Goal: Communication & Community: Answer question/provide support

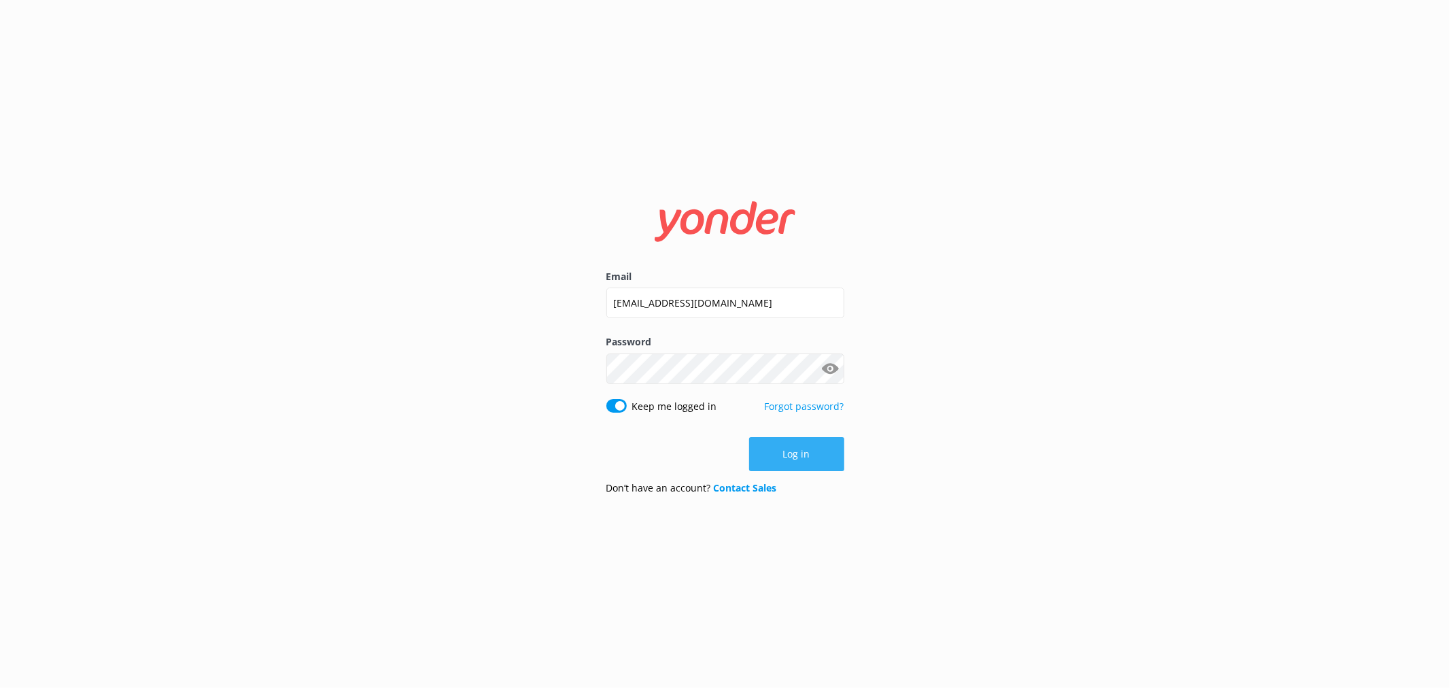
click at [791, 452] on button "Log in" at bounding box center [796, 454] width 95 height 34
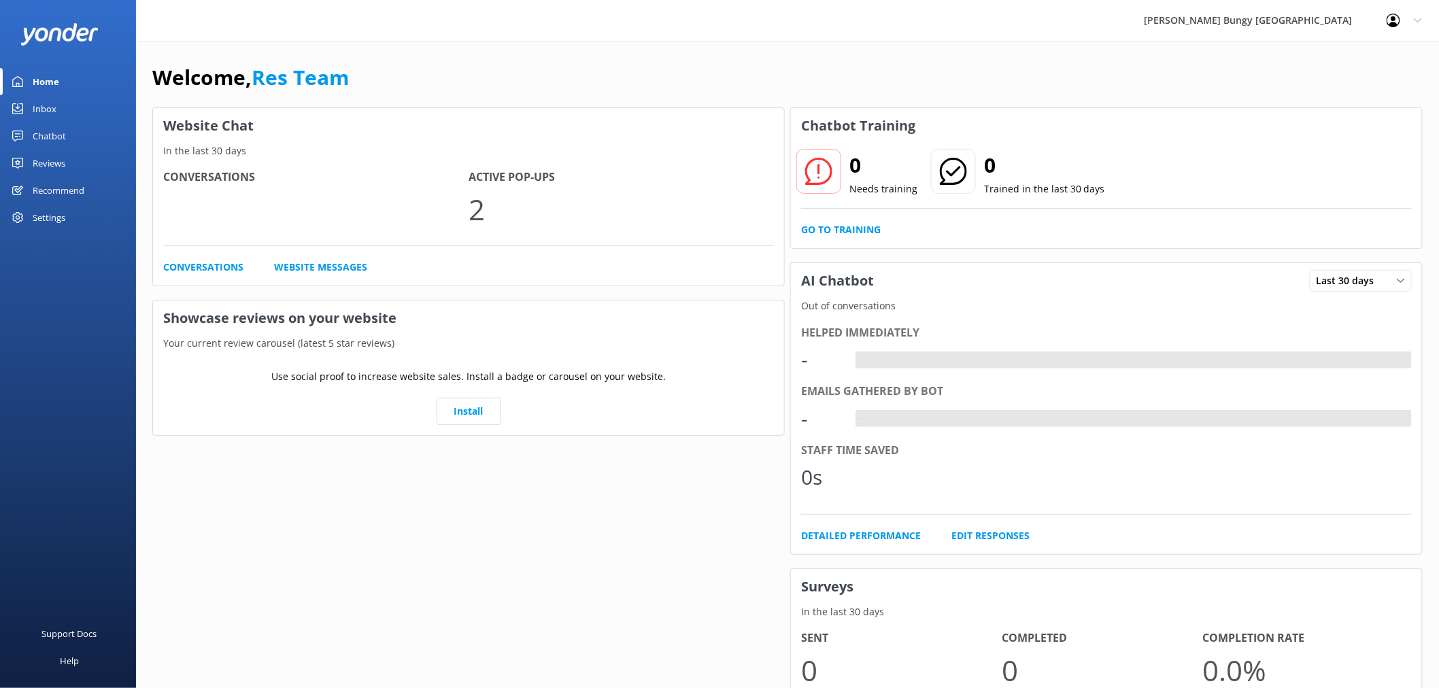
click at [71, 94] on link "Home" at bounding box center [68, 81] width 136 height 27
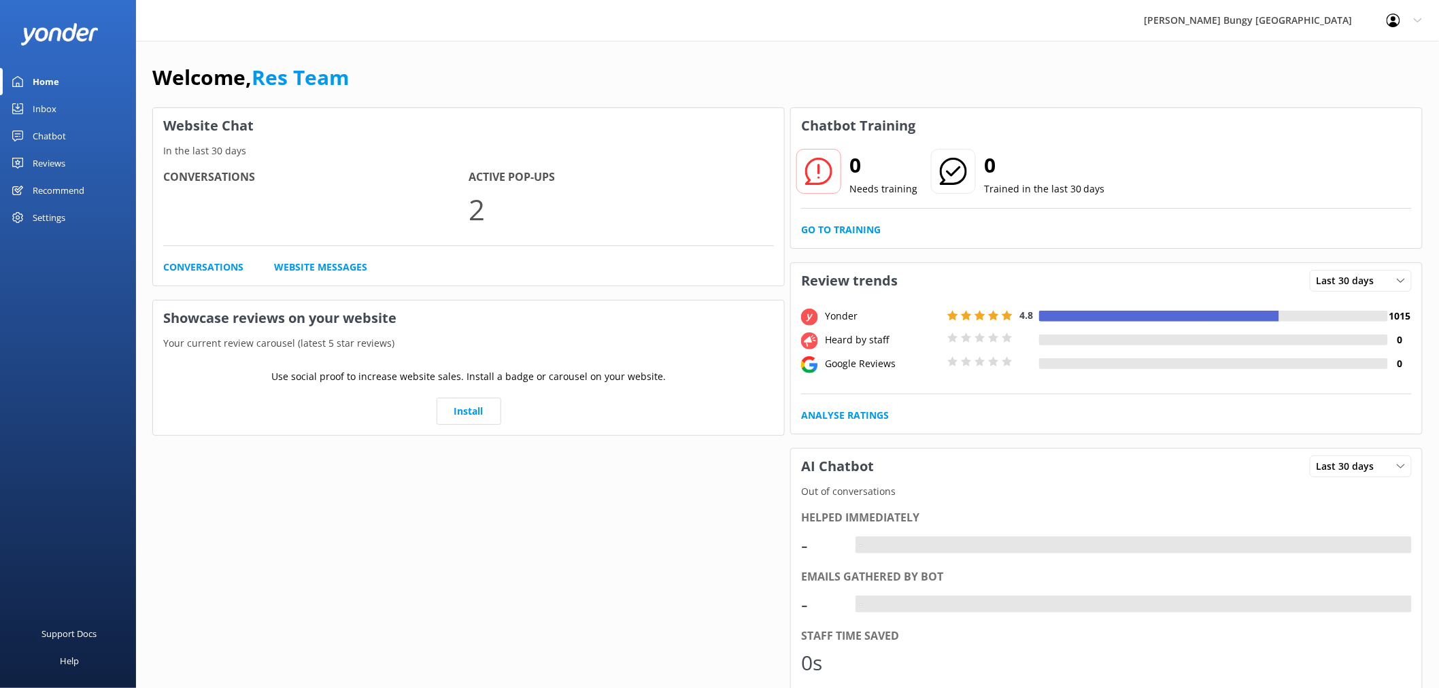
click at [71, 94] on link "Home" at bounding box center [68, 81] width 136 height 27
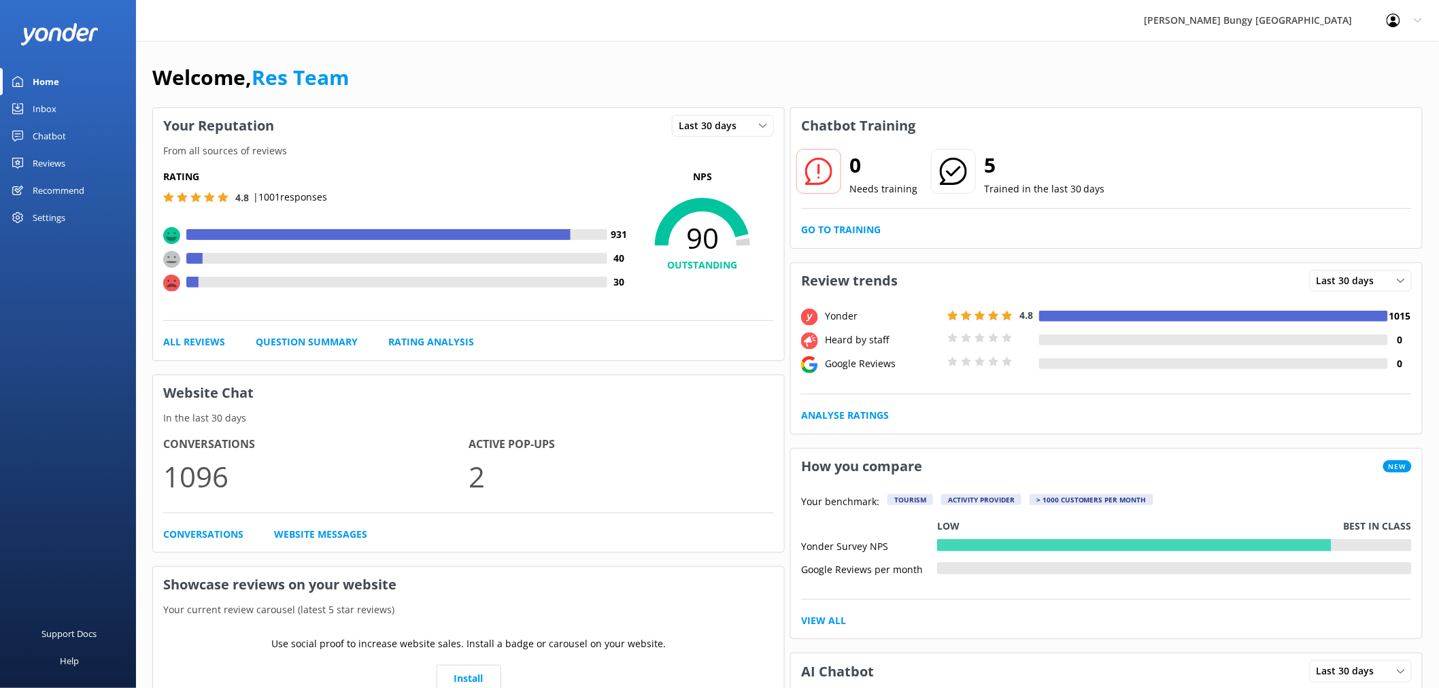
click at [48, 132] on div "Chatbot" at bounding box center [49, 135] width 33 height 27
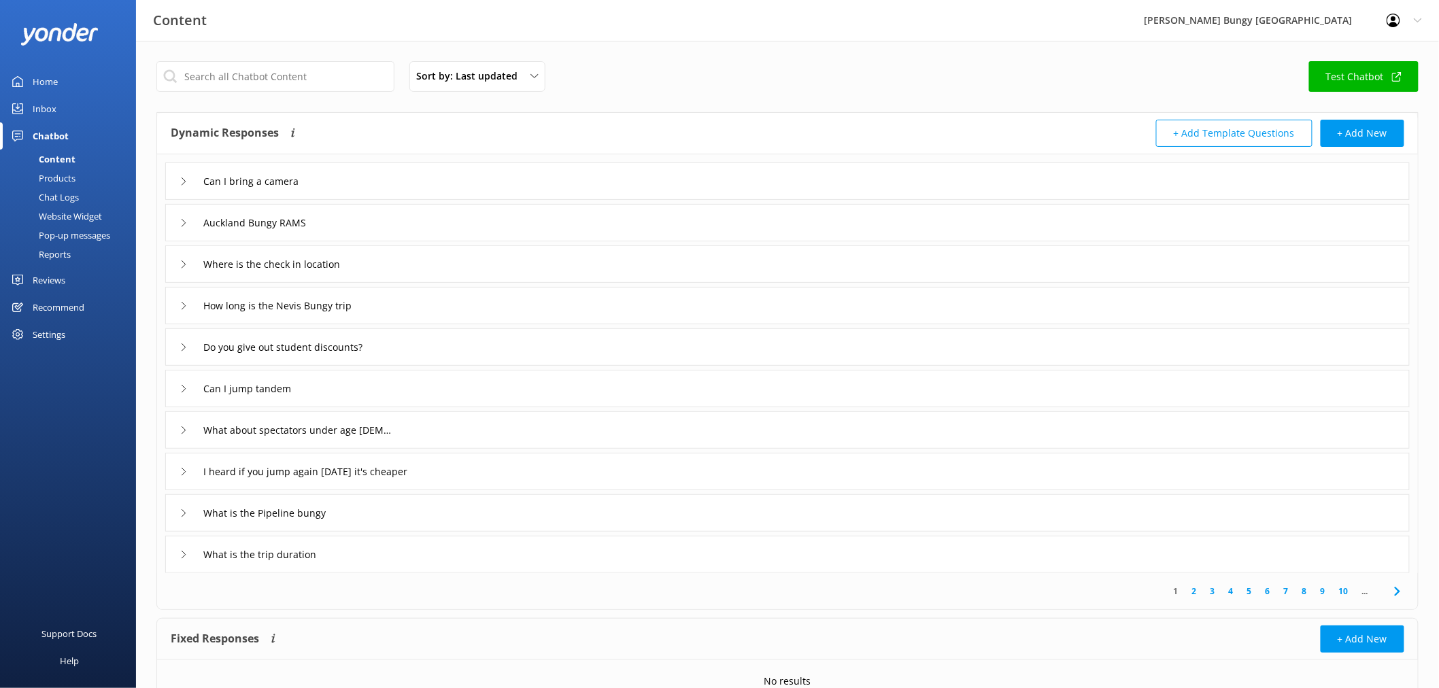
click at [64, 247] on div "Reports" at bounding box center [39, 254] width 63 height 19
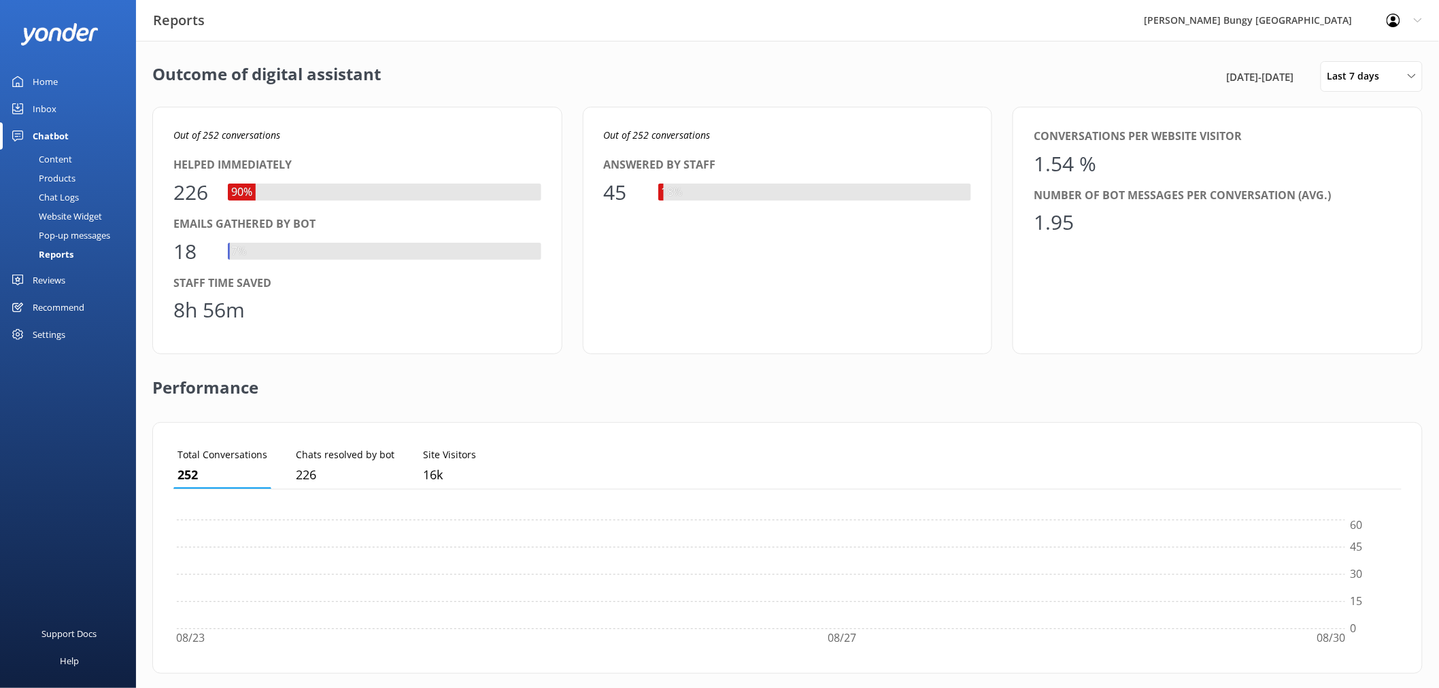
scroll to position [125, 1217]
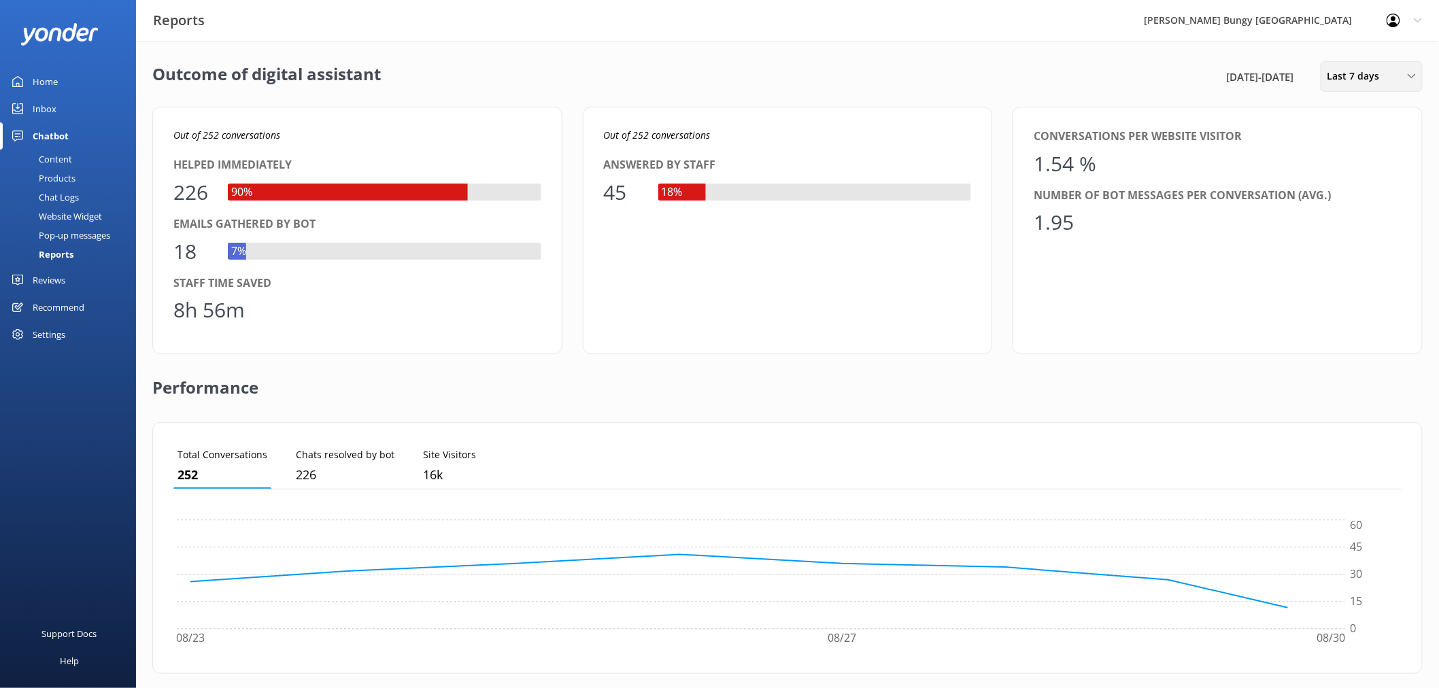
click at [1337, 76] on span "Last 7 days" at bounding box center [1357, 76] width 61 height 15
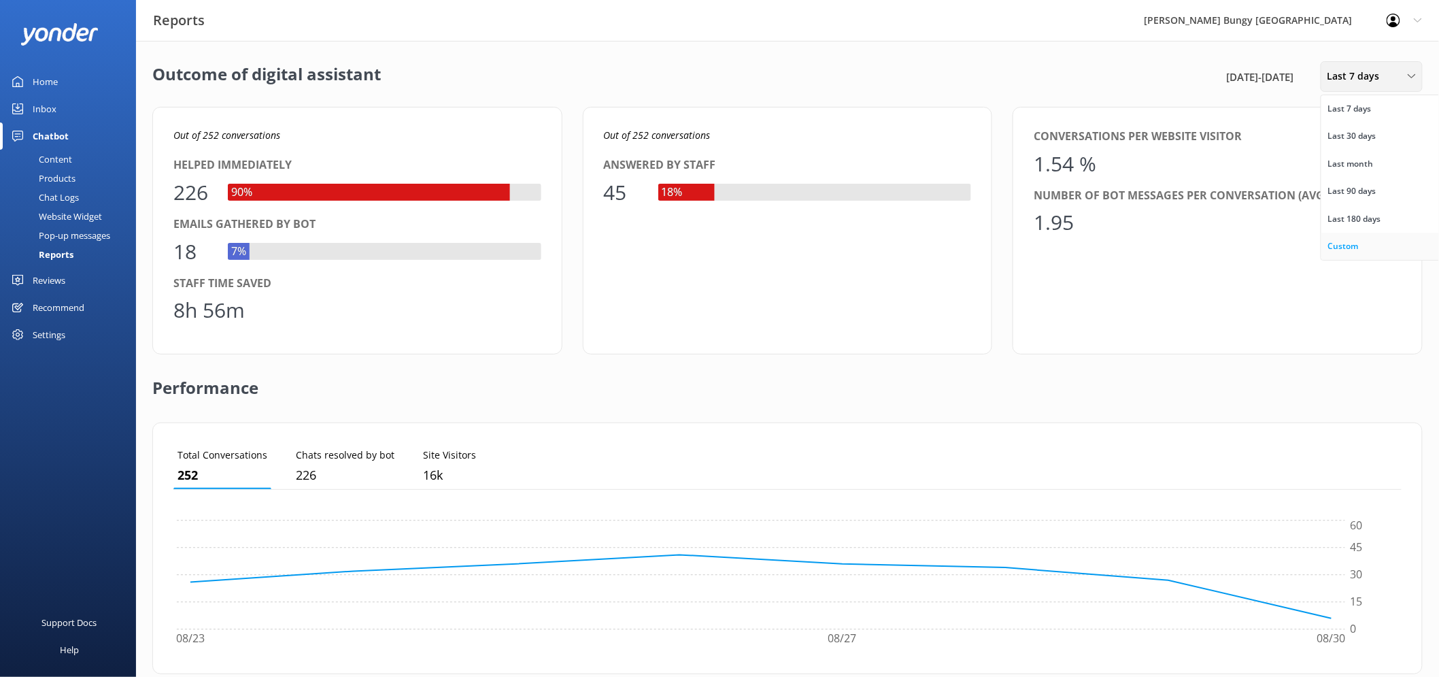
click at [1336, 242] on div "Custom" at bounding box center [1343, 246] width 31 height 14
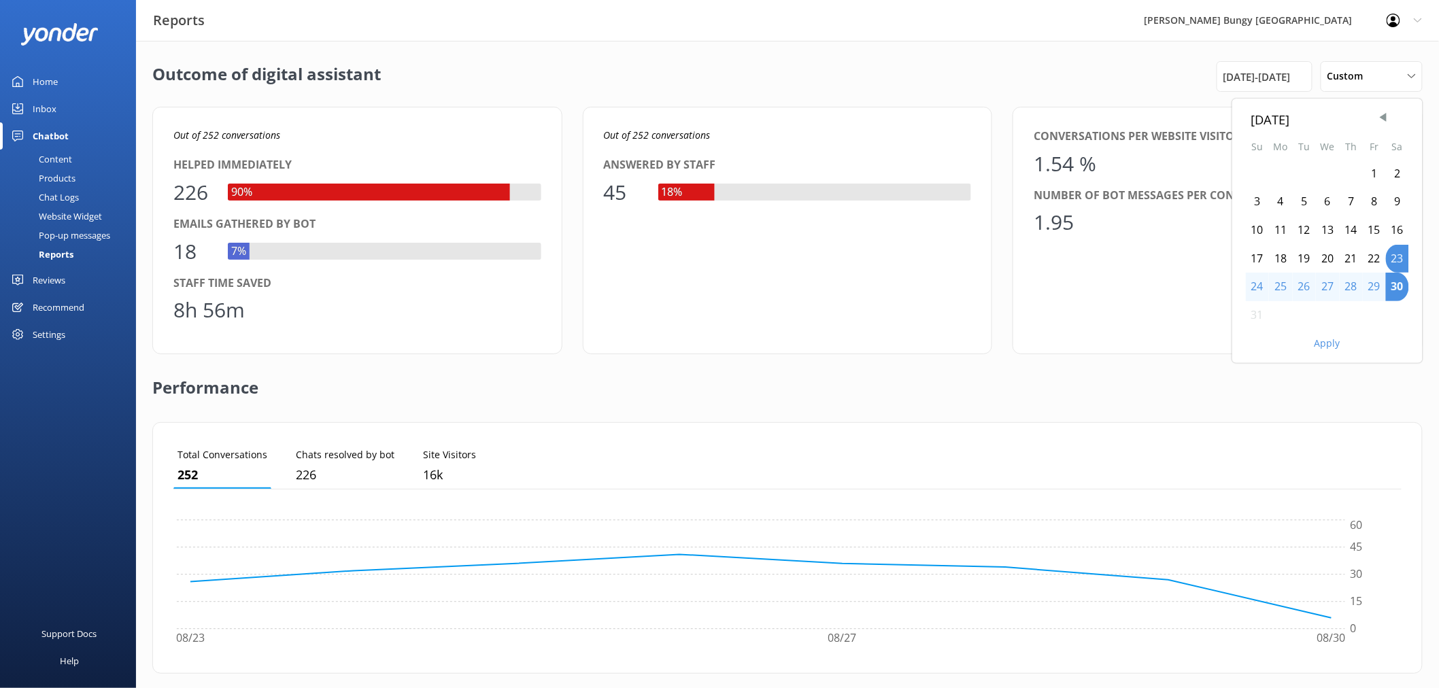
click at [1348, 290] on div "28" at bounding box center [1350, 287] width 23 height 29
click at [1353, 290] on div "28" at bounding box center [1350, 287] width 23 height 29
click at [1336, 339] on button "Apply" at bounding box center [1327, 344] width 26 height 10
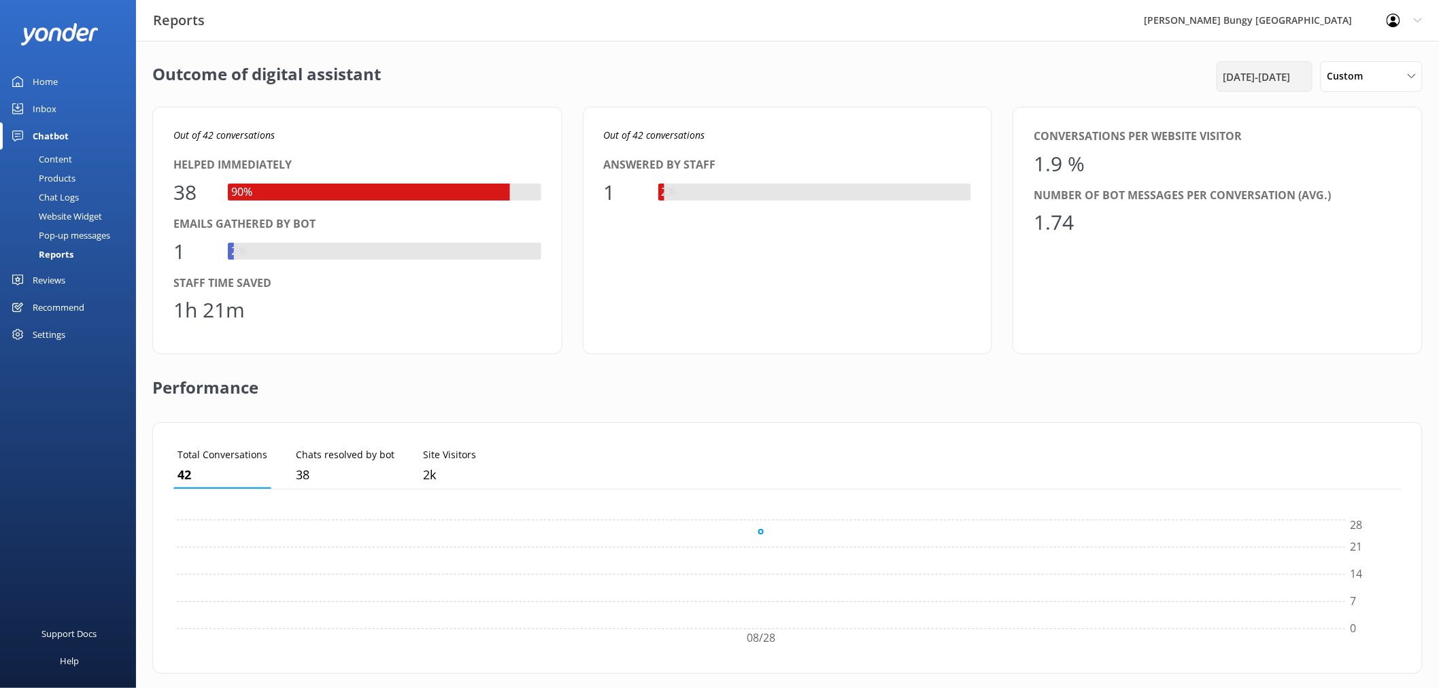
click at [1253, 75] on span "28th Aug 25 - 28th Aug 25" at bounding box center [1256, 77] width 67 height 16
click at [1377, 281] on div "29" at bounding box center [1374, 287] width 23 height 29
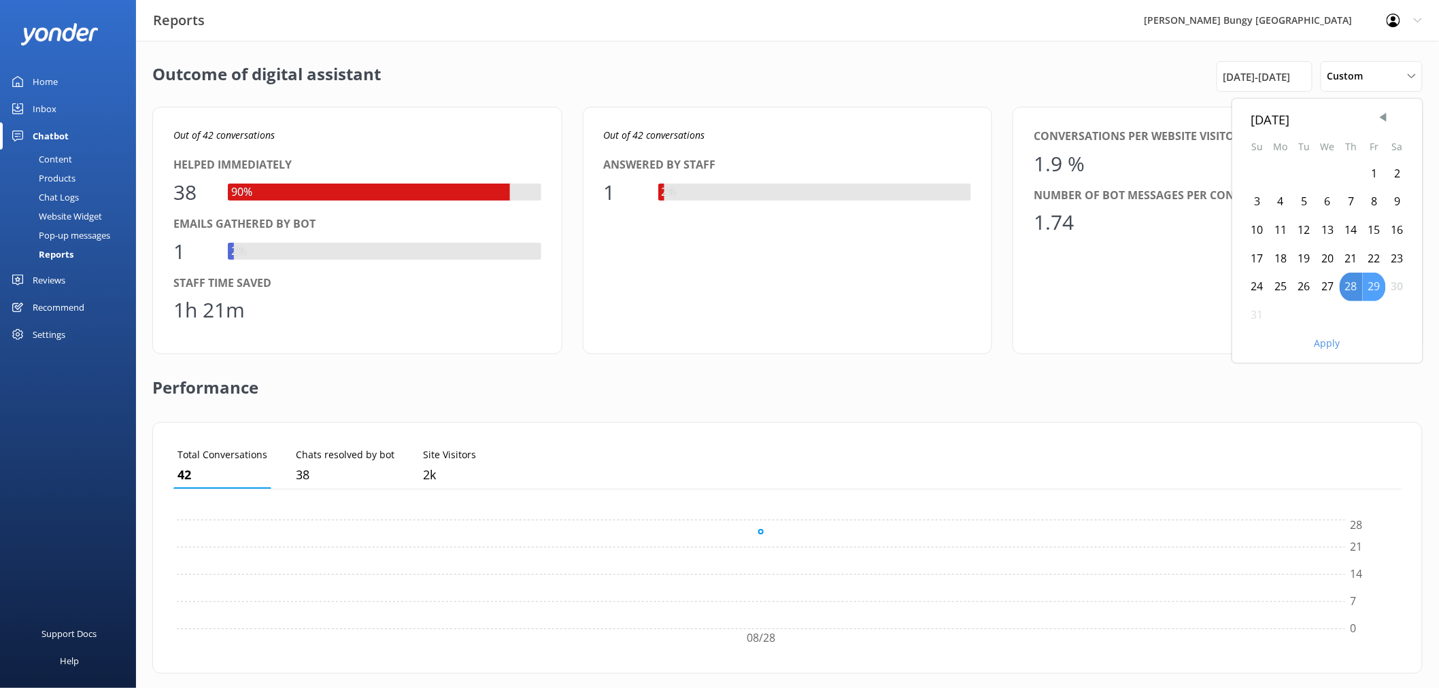
click at [1377, 281] on div "29" at bounding box center [1374, 287] width 23 height 29
click at [1337, 335] on div "Apply" at bounding box center [1327, 340] width 190 height 23
click at [1337, 339] on button "Apply" at bounding box center [1327, 344] width 26 height 10
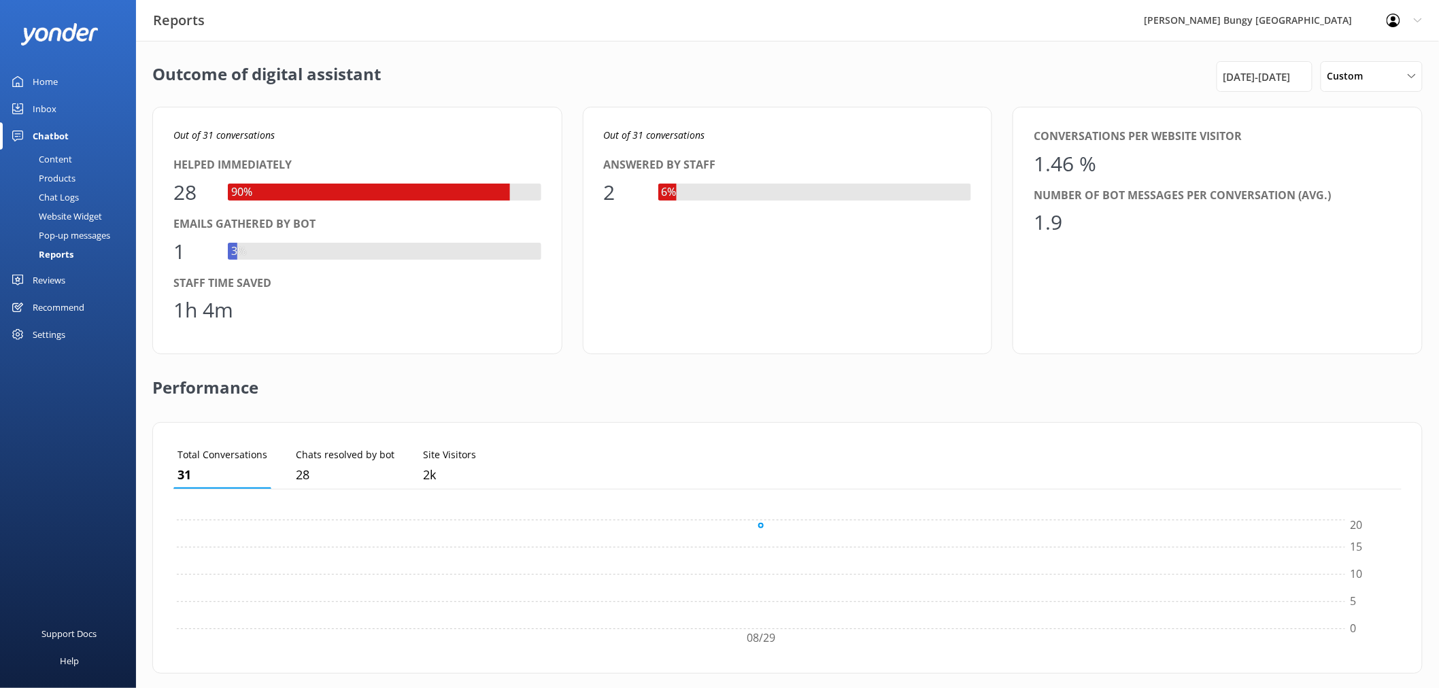
click at [67, 103] on link "Inbox" at bounding box center [68, 108] width 136 height 27
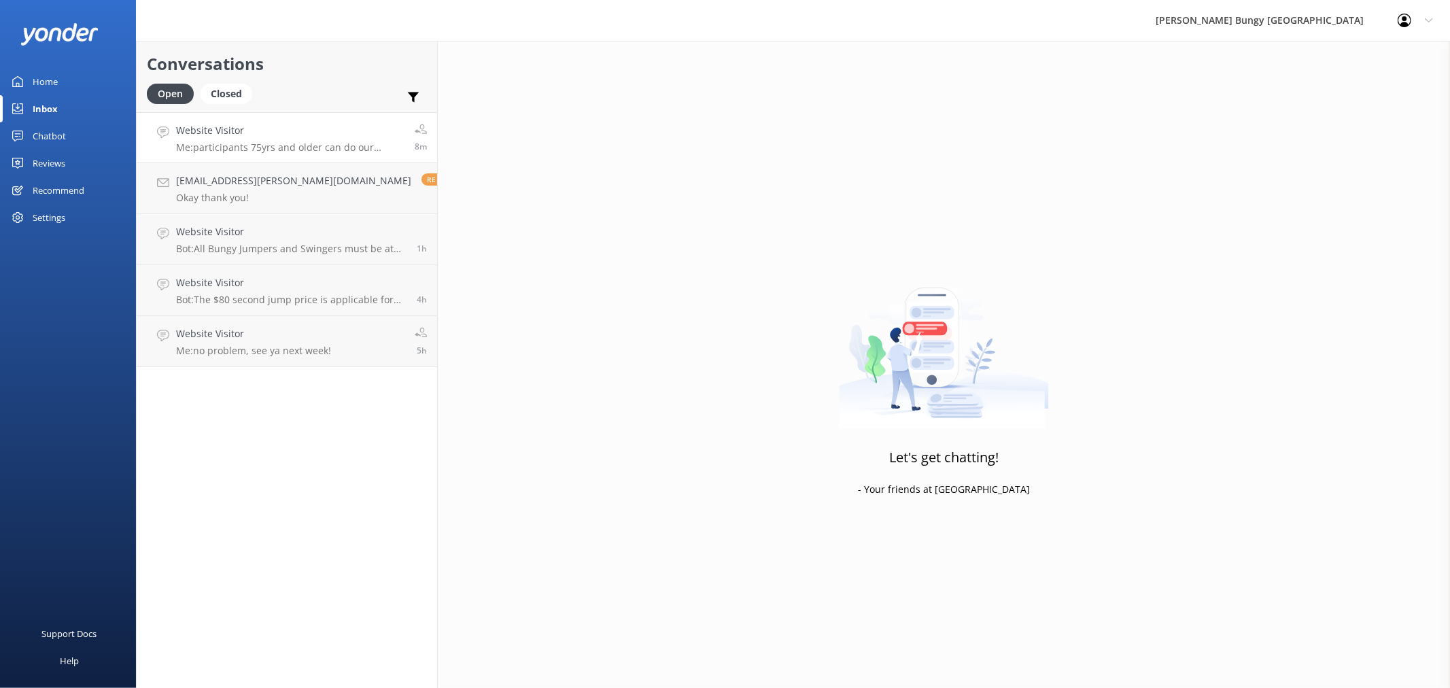
click at [279, 137] on h4 "Website Visitor" at bounding box center [290, 130] width 228 height 15
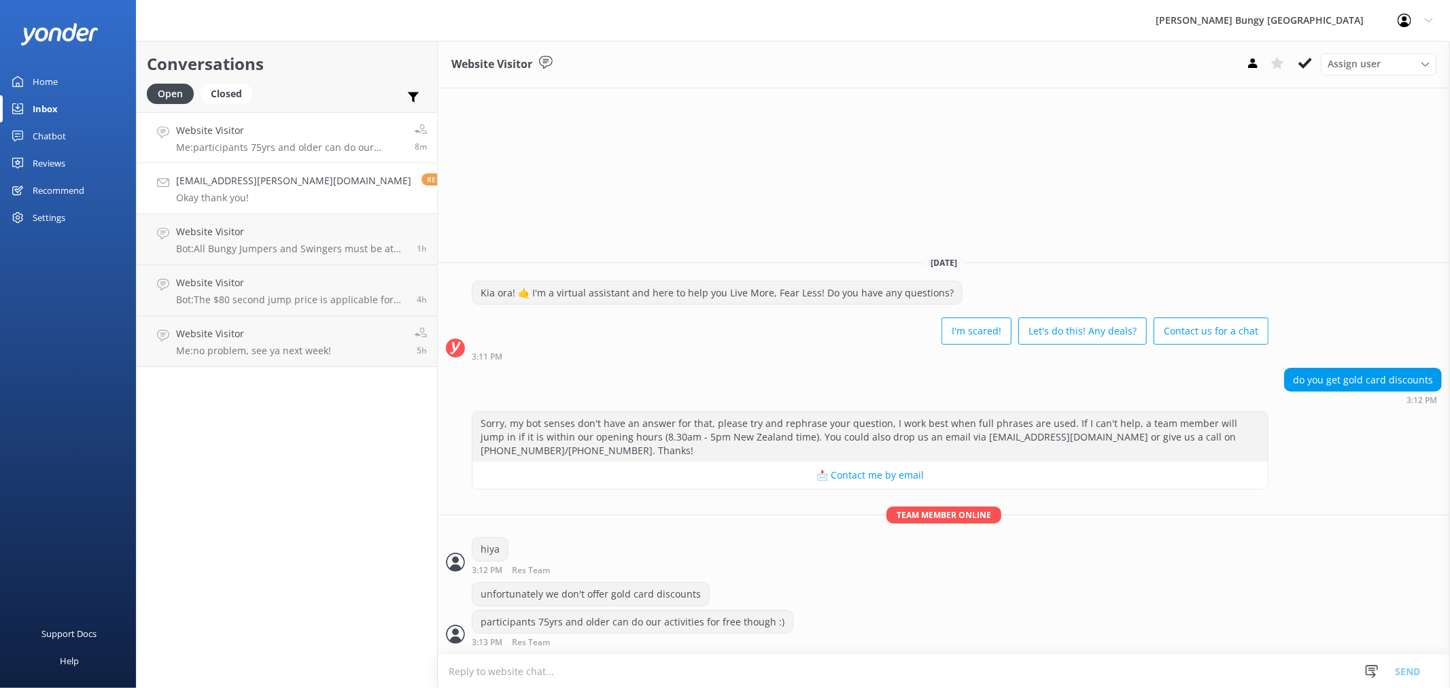
click at [297, 180] on h4 "[EMAIL_ADDRESS][PERSON_NAME][DOMAIN_NAME]" at bounding box center [293, 180] width 235 height 15
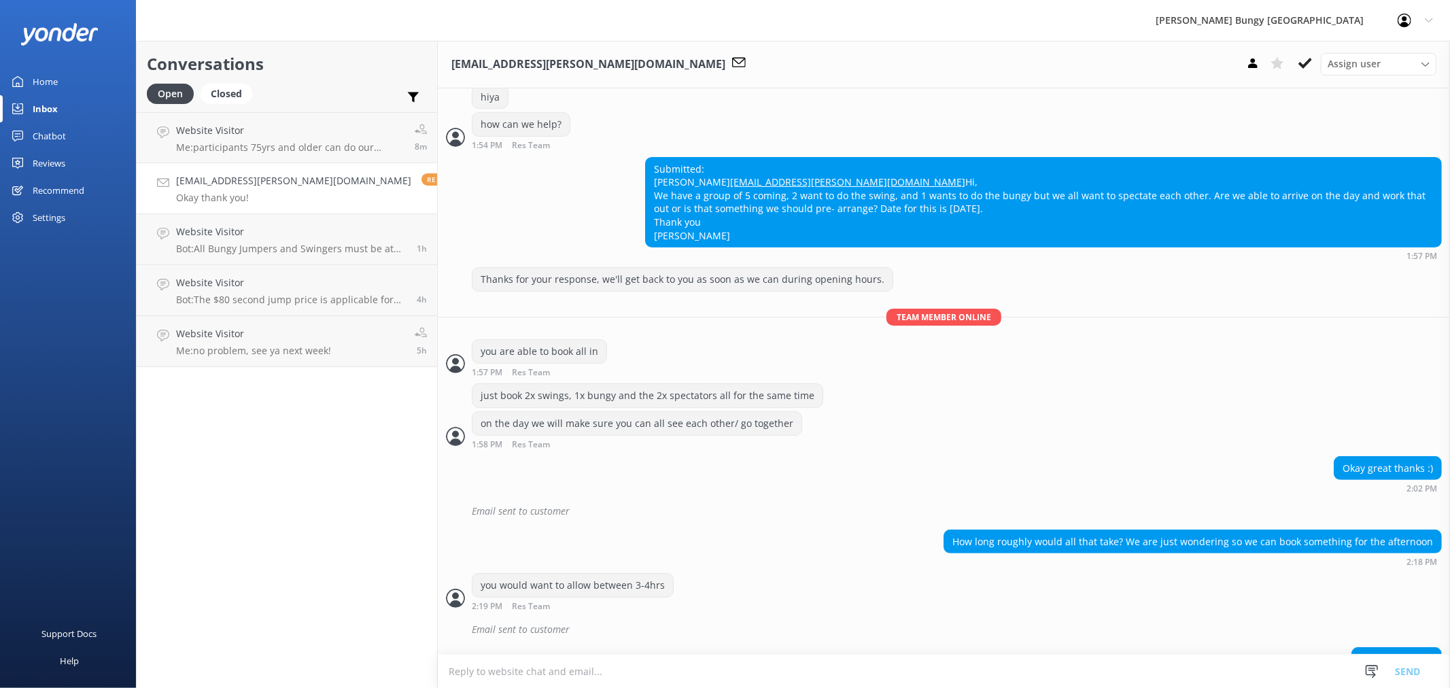
scroll to position [347, 0]
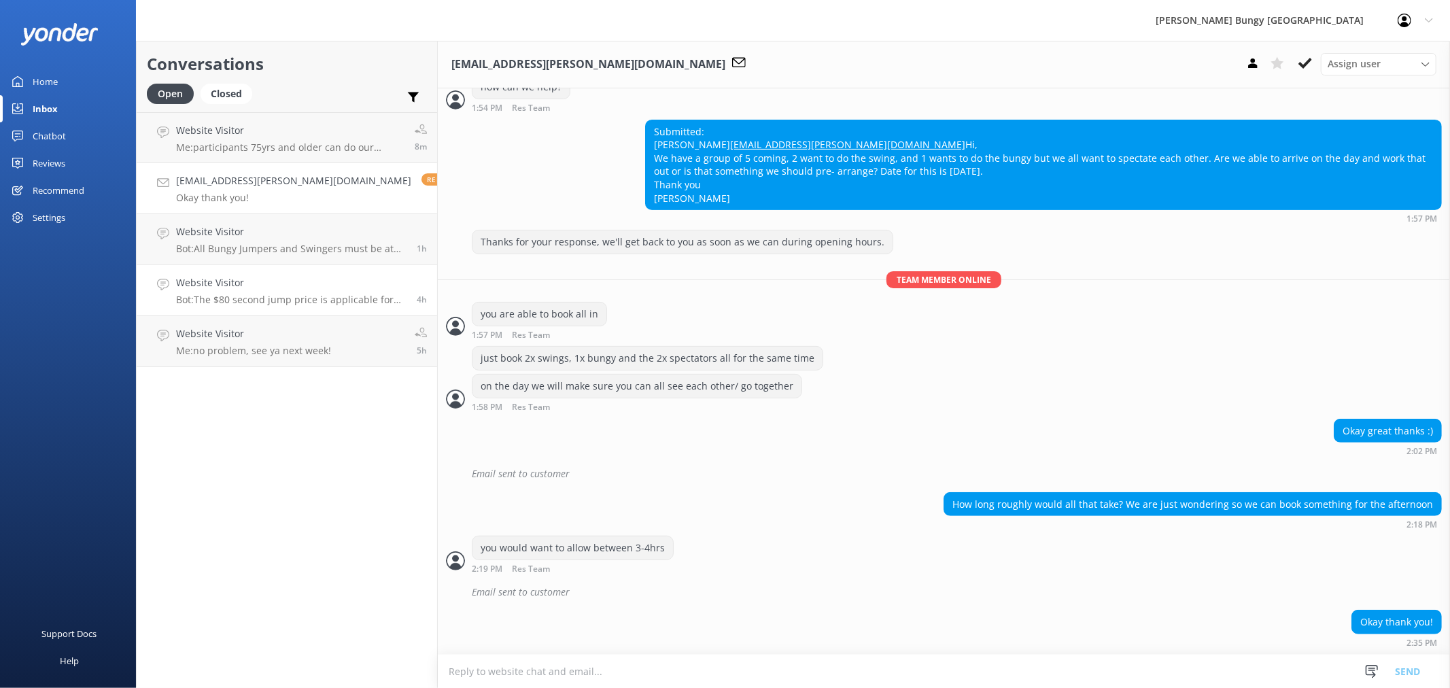
click at [228, 288] on h4 "Website Visitor" at bounding box center [291, 282] width 230 height 15
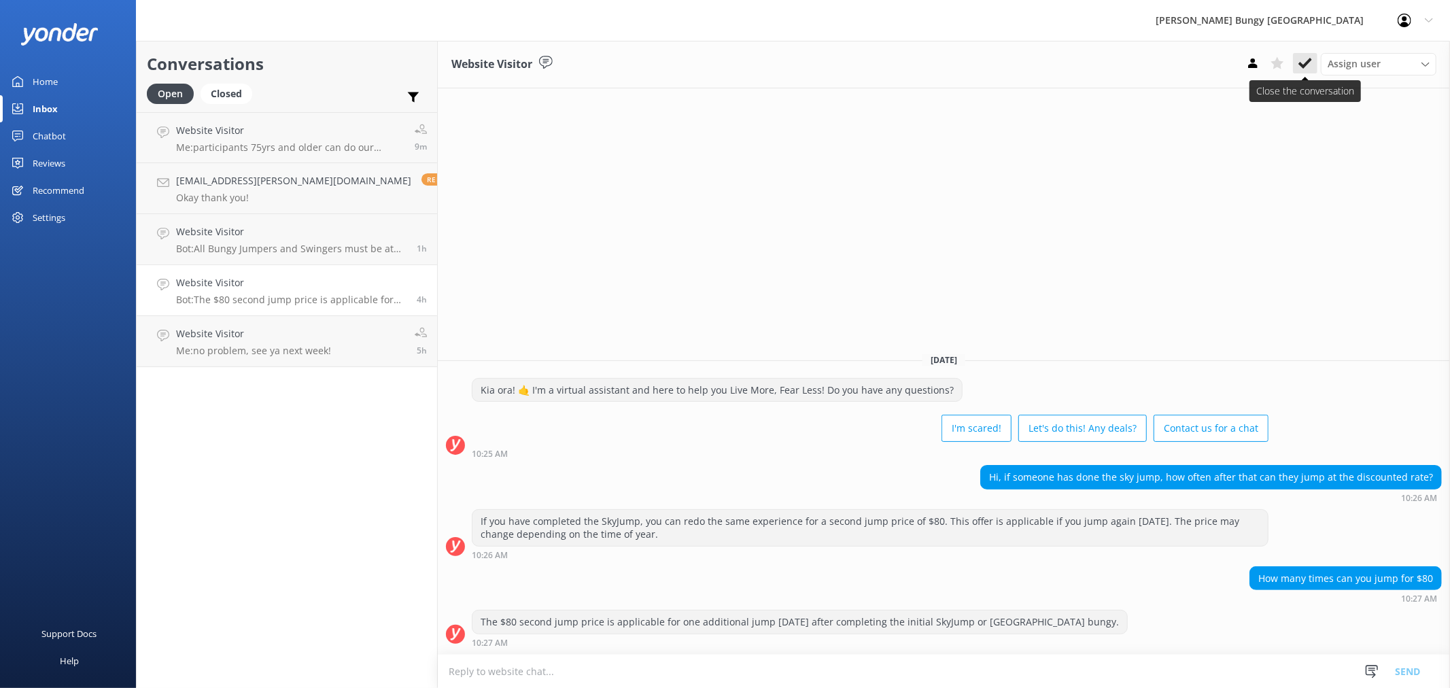
click at [1304, 64] on use at bounding box center [1306, 63] width 14 height 11
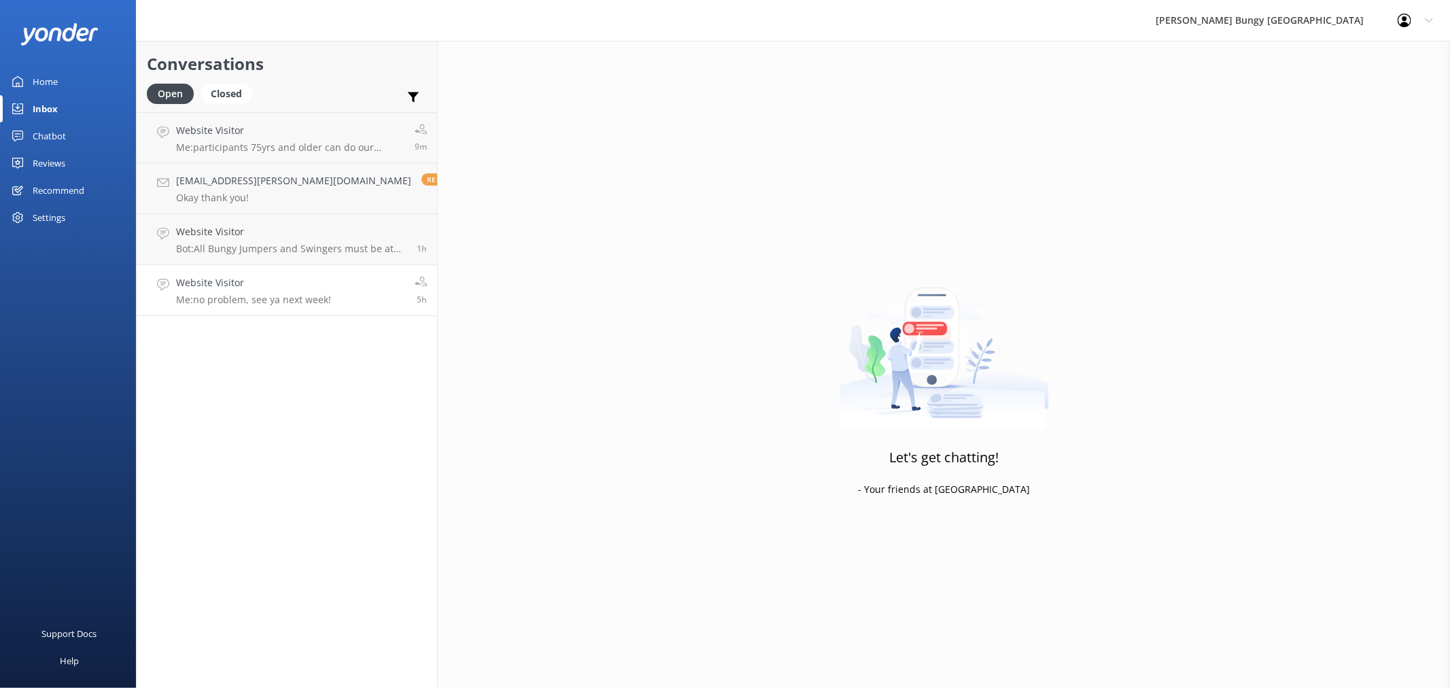
click at [222, 309] on link "Website Visitor Me: no problem, see ya next week! 5h" at bounding box center [287, 290] width 301 height 51
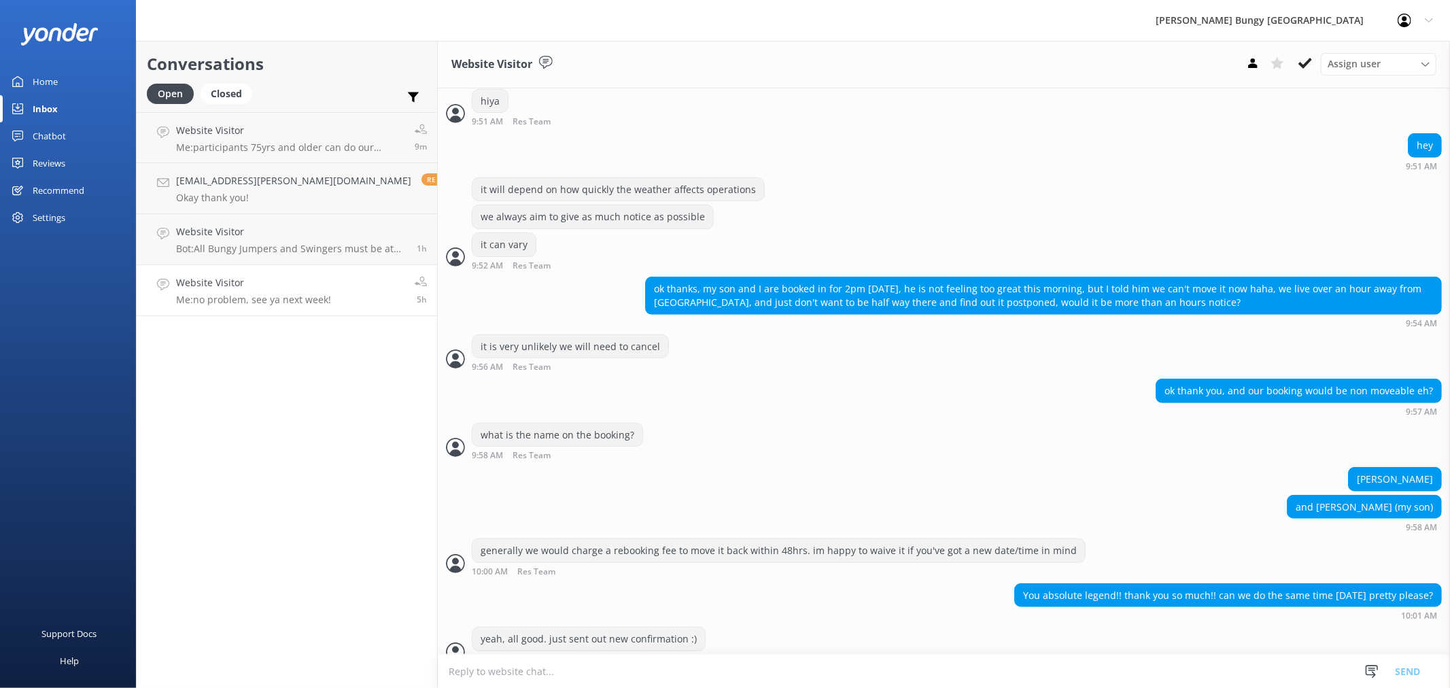
scroll to position [602, 0]
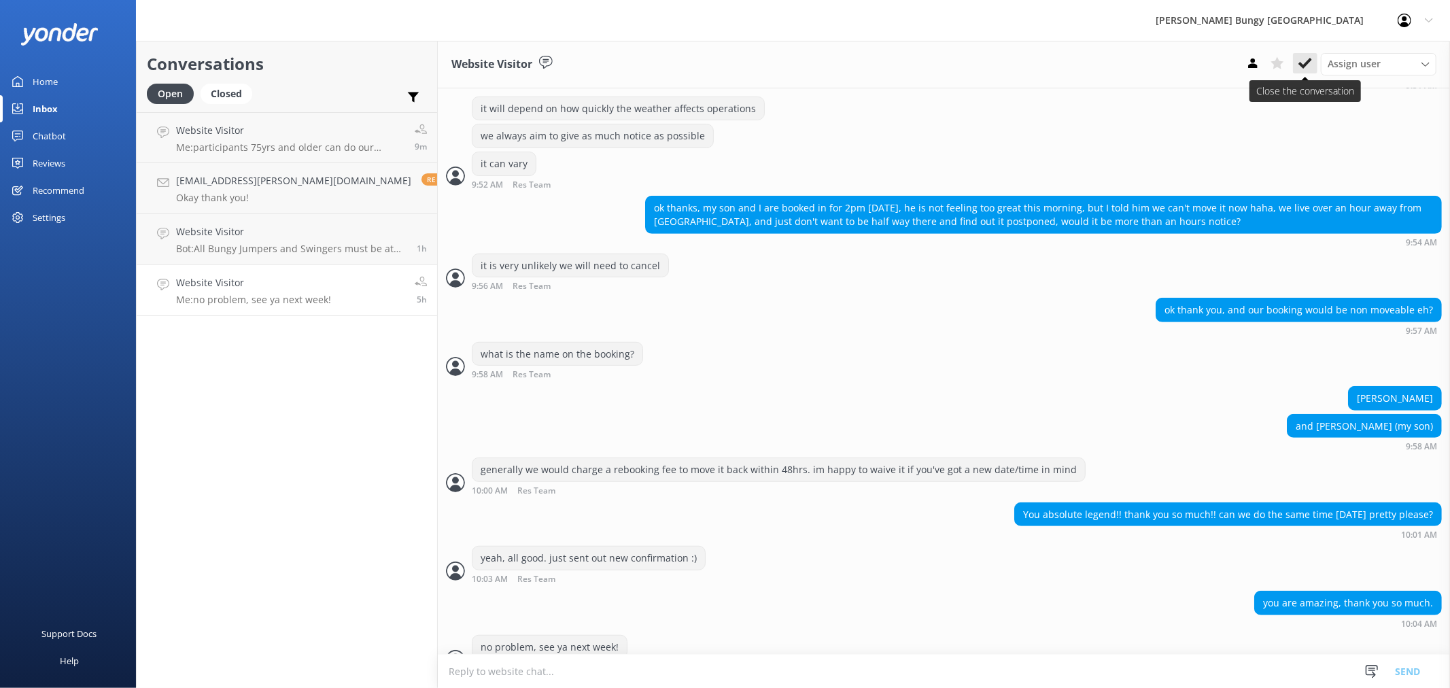
click at [1310, 58] on use at bounding box center [1306, 63] width 14 height 11
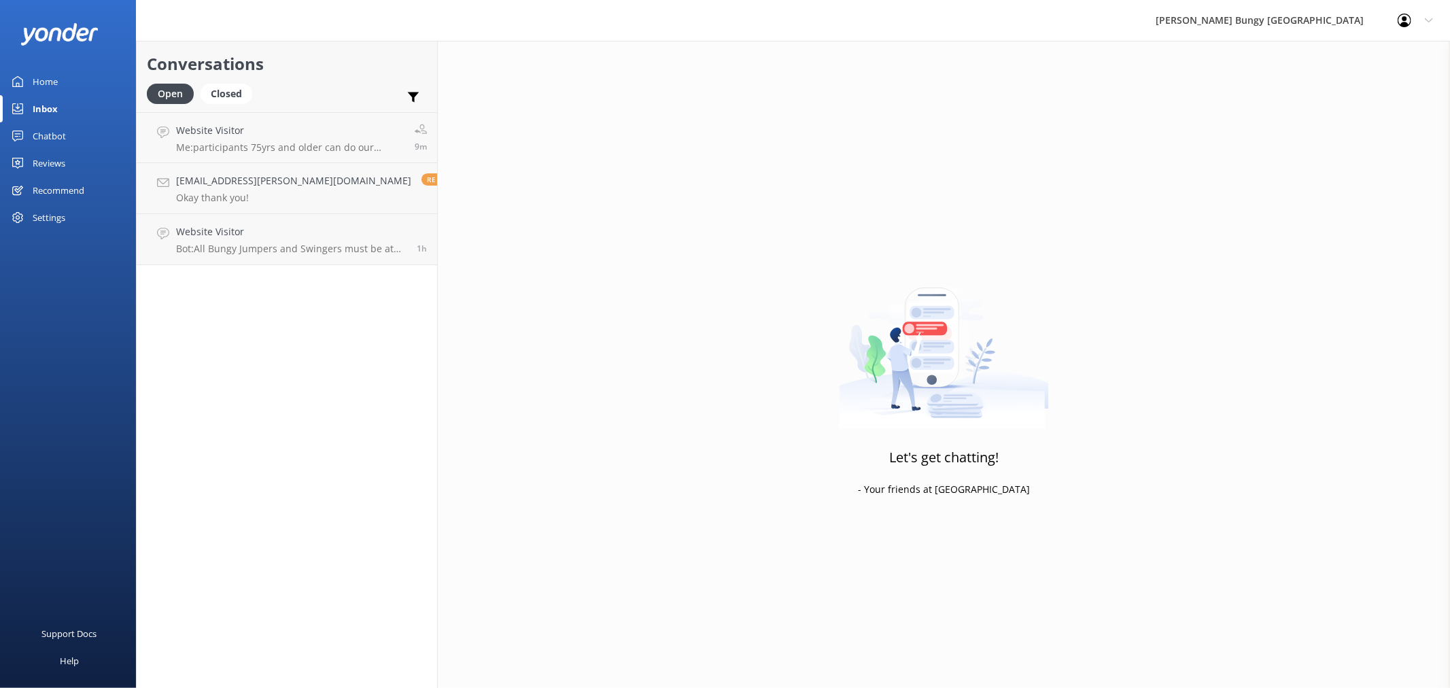
click at [94, 125] on link "Chatbot" at bounding box center [68, 135] width 136 height 27
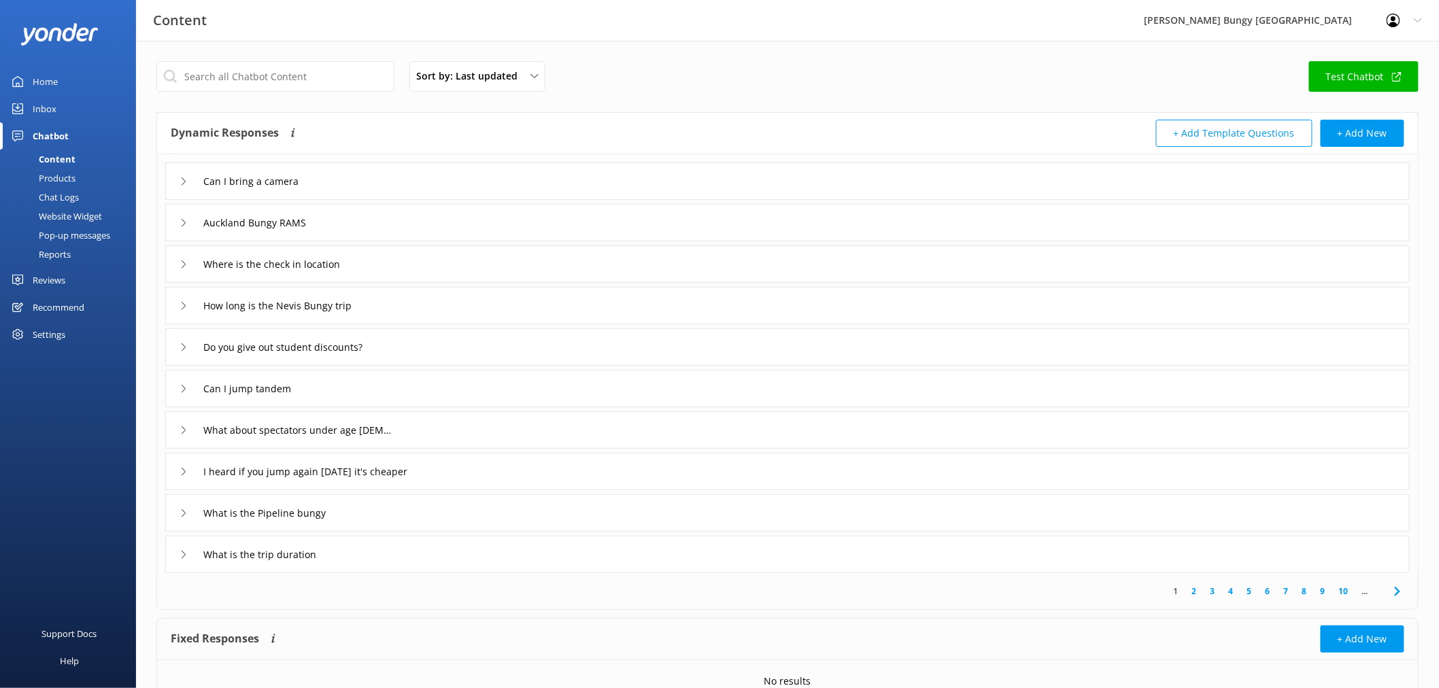
click at [78, 196] on div "Chat Logs" at bounding box center [43, 197] width 71 height 19
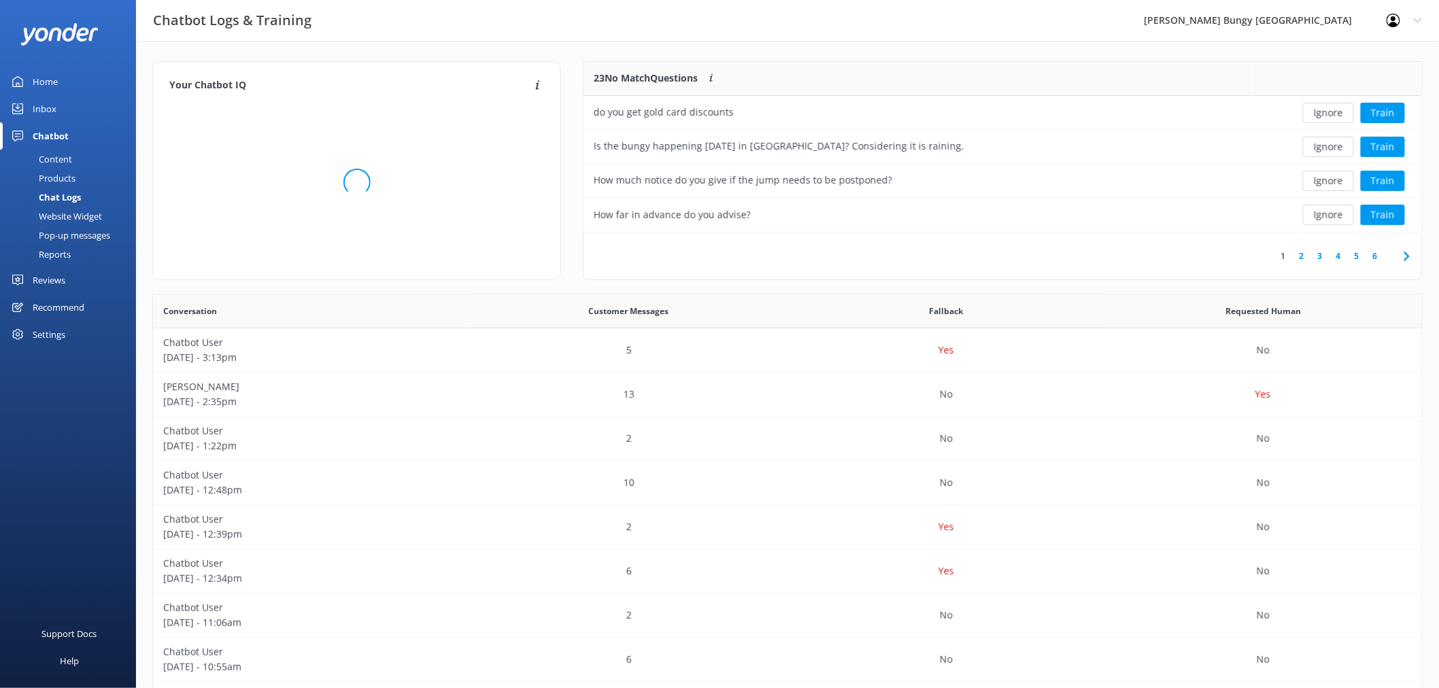
scroll to position [12, 12]
click at [1308, 114] on button "Ignore" at bounding box center [1328, 113] width 51 height 20
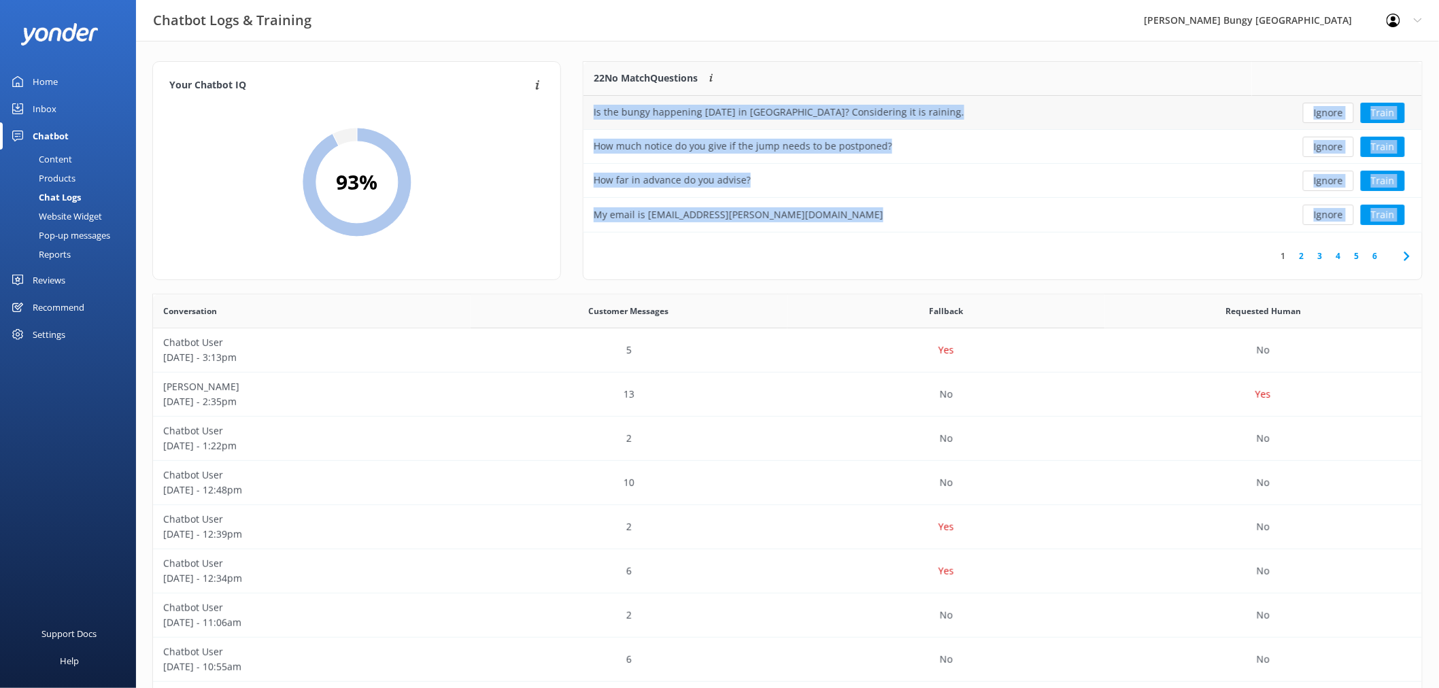
click at [1331, 107] on button "Ignore" at bounding box center [1328, 113] width 51 height 20
click at [1331, 107] on div "Loading.. Train" at bounding box center [1337, 113] width 150 height 20
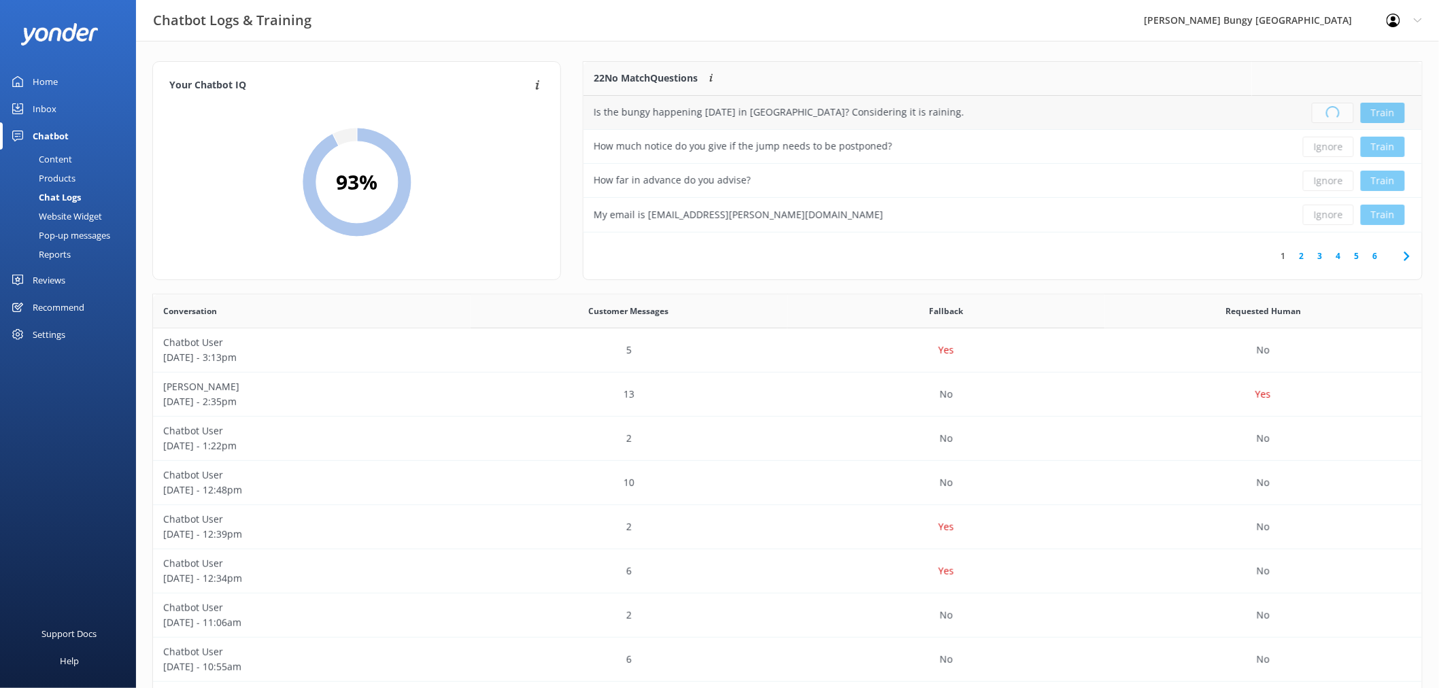
click at [1331, 107] on div "Loading.. Train" at bounding box center [1337, 113] width 150 height 20
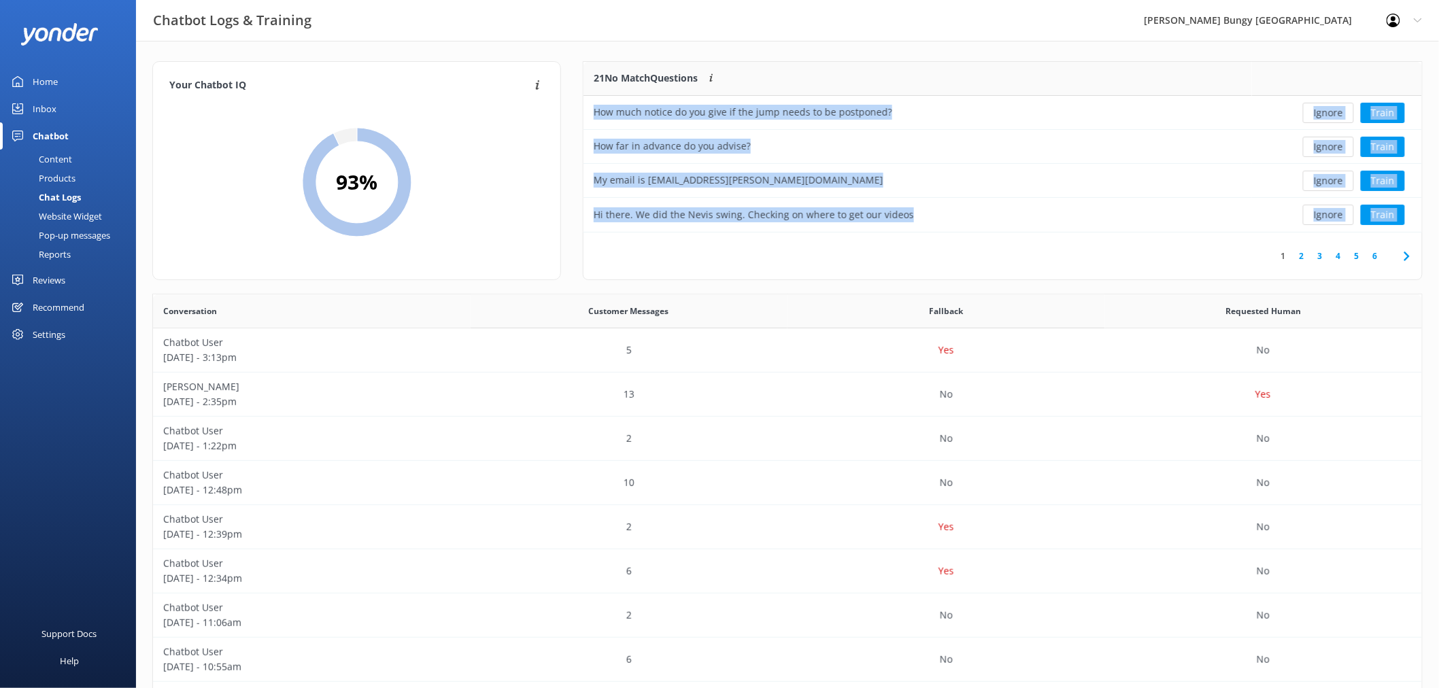
click at [1331, 107] on button "Ignore" at bounding box center [1328, 113] width 51 height 20
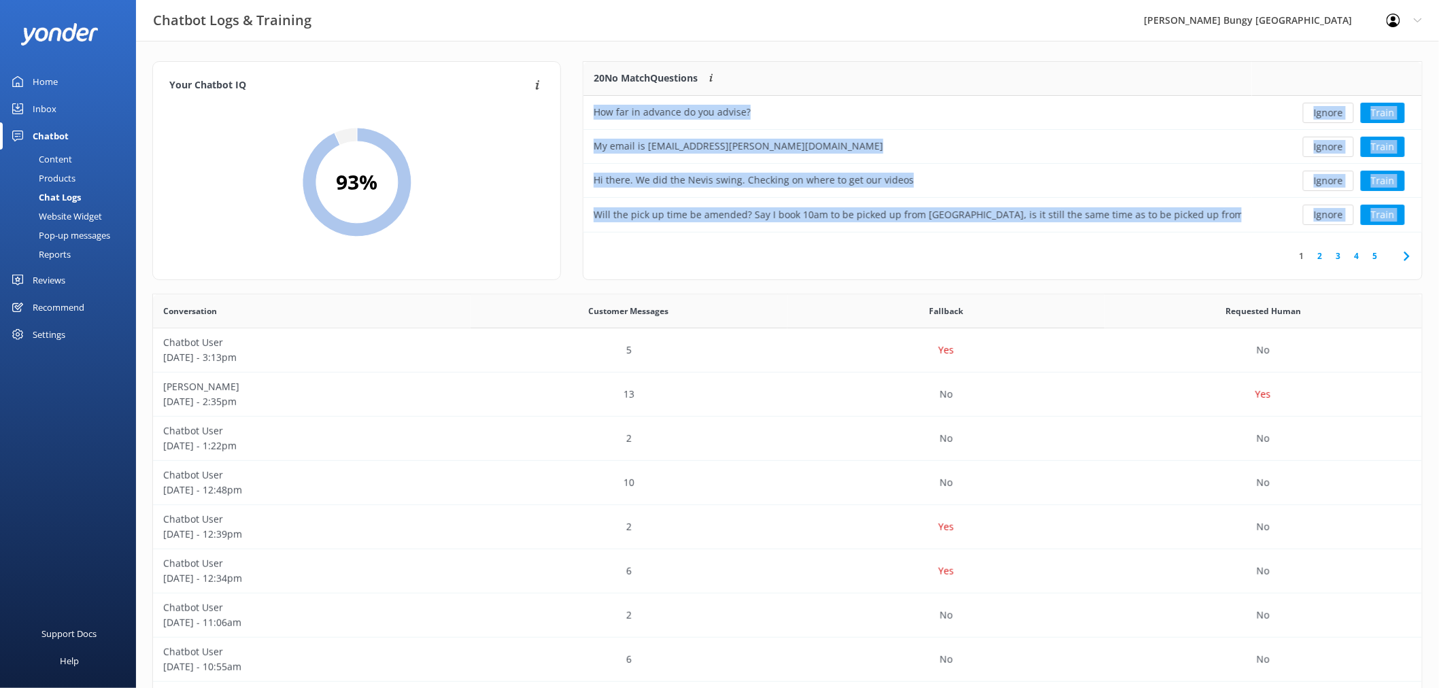
click at [1331, 107] on button "Ignore" at bounding box center [1328, 113] width 51 height 20
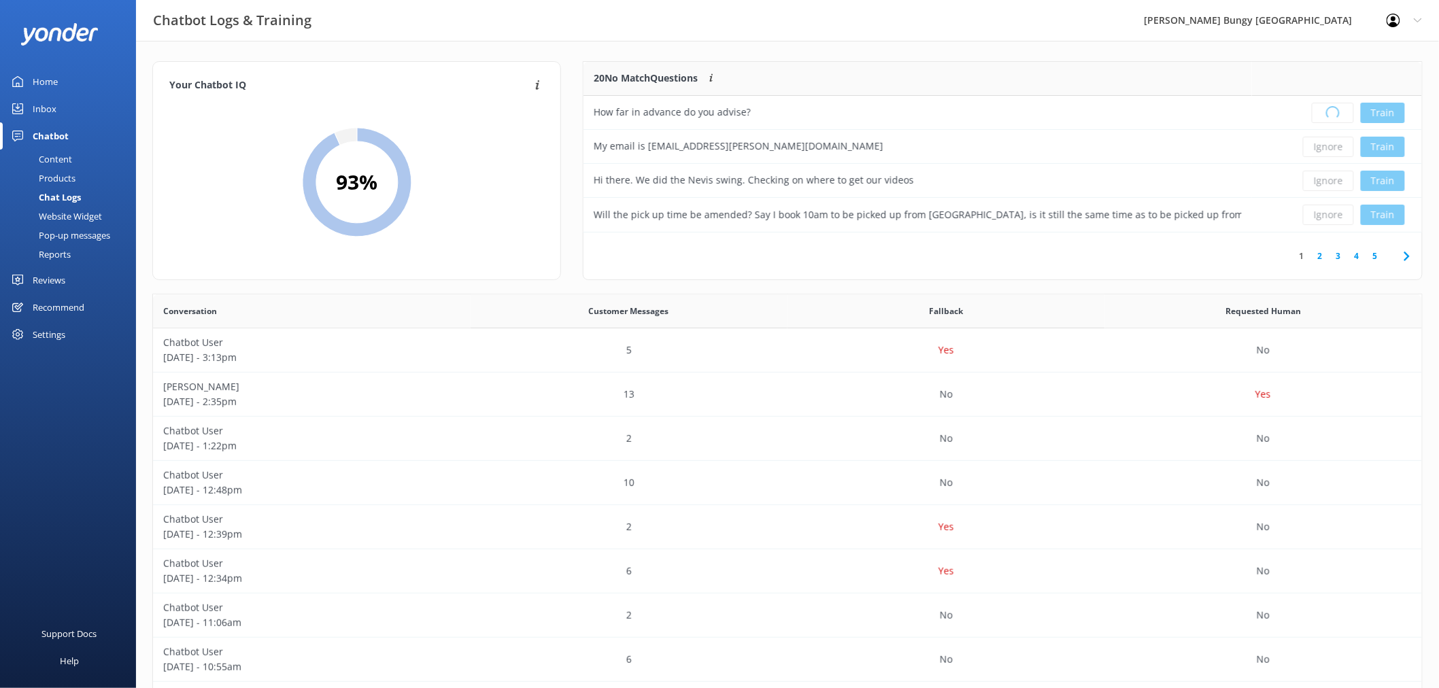
click at [1331, 107] on div "Loading.. Train" at bounding box center [1337, 113] width 150 height 20
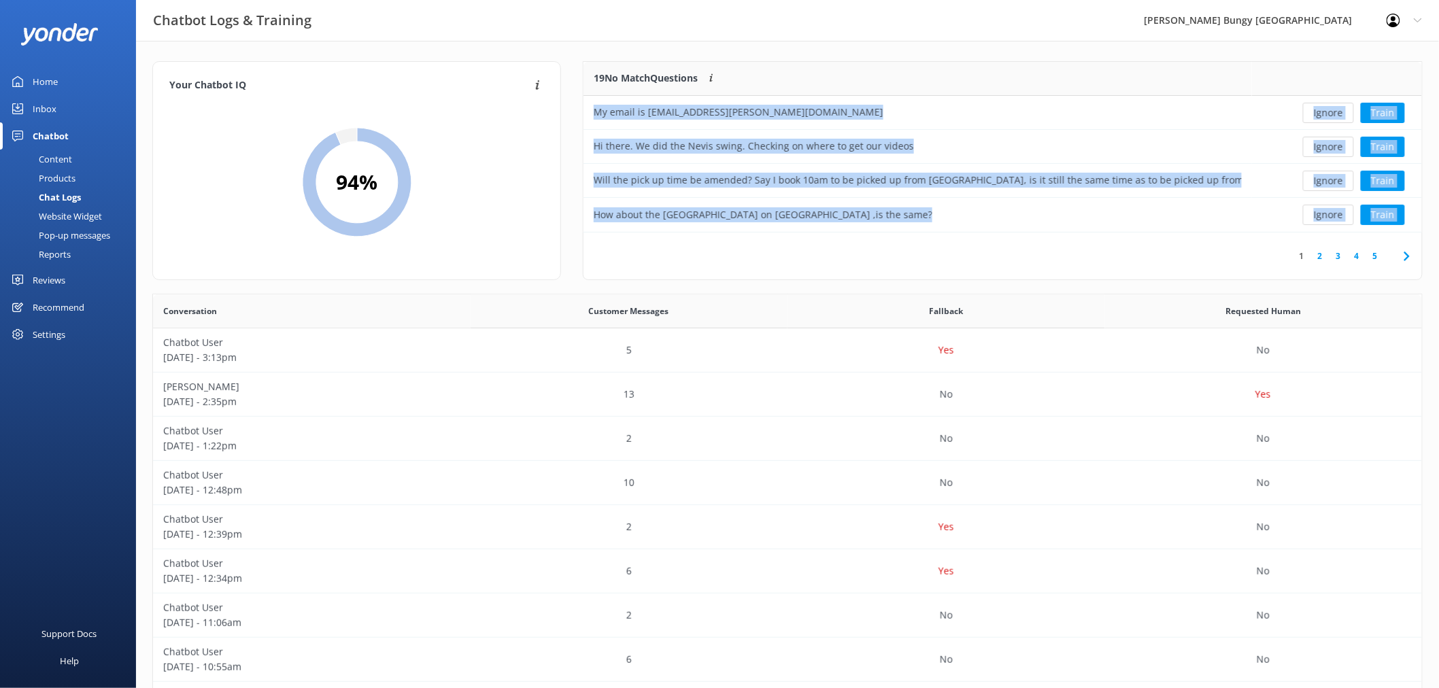
click at [1331, 107] on button "Ignore" at bounding box center [1328, 113] width 51 height 20
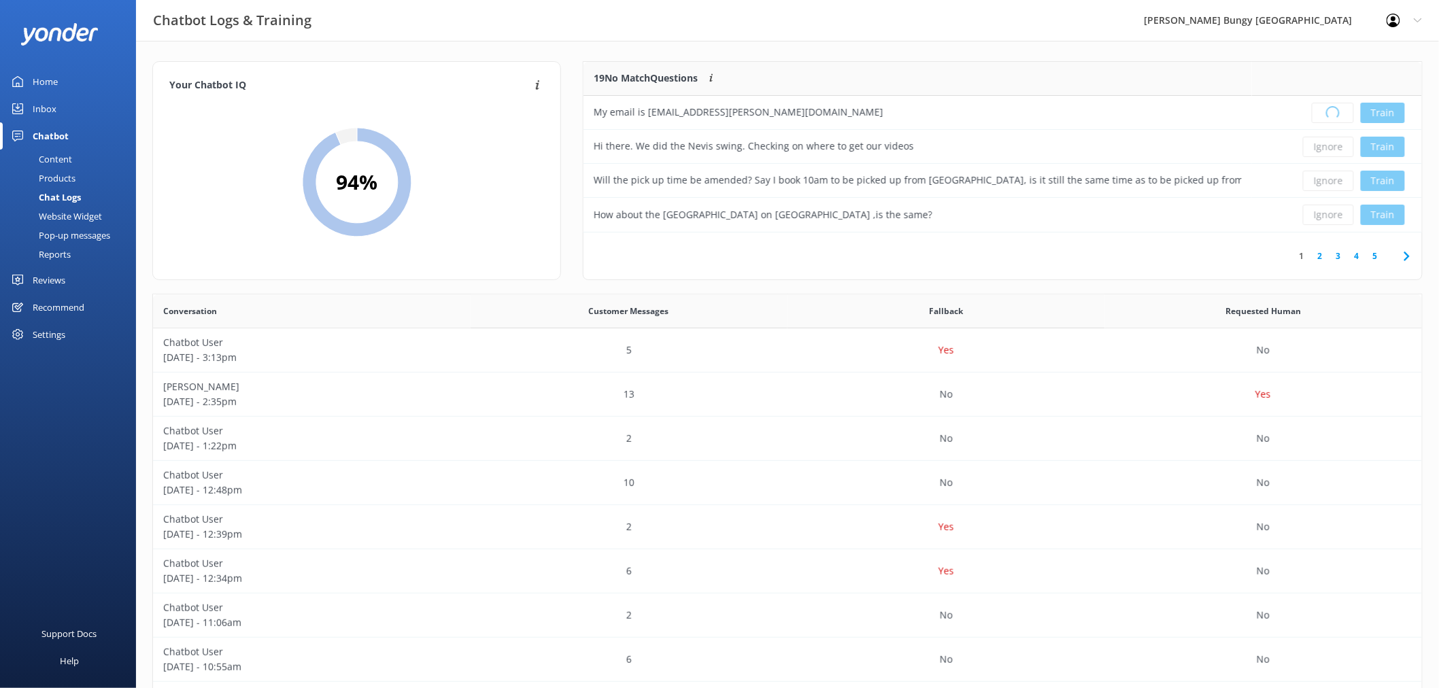
click at [1331, 107] on div "Loading.. Train" at bounding box center [1337, 113] width 150 height 20
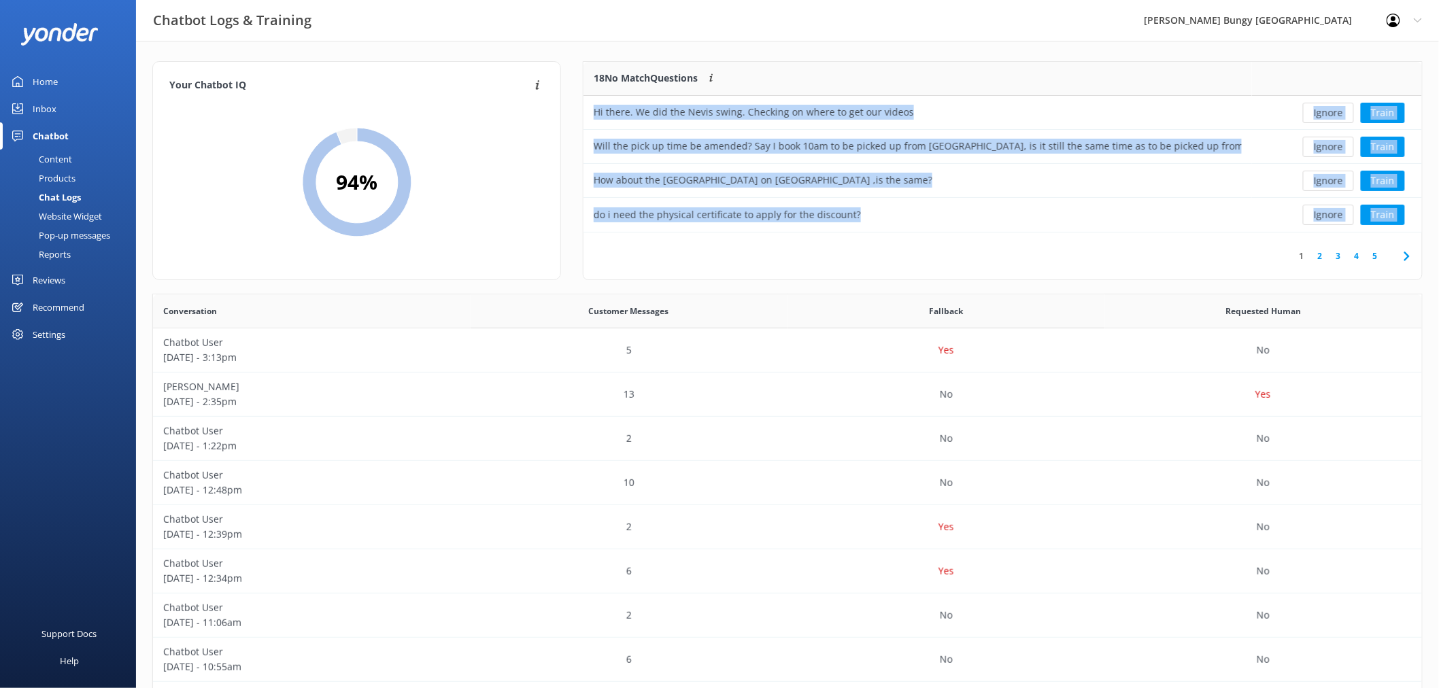
click at [1331, 107] on button "Ignore" at bounding box center [1328, 113] width 51 height 20
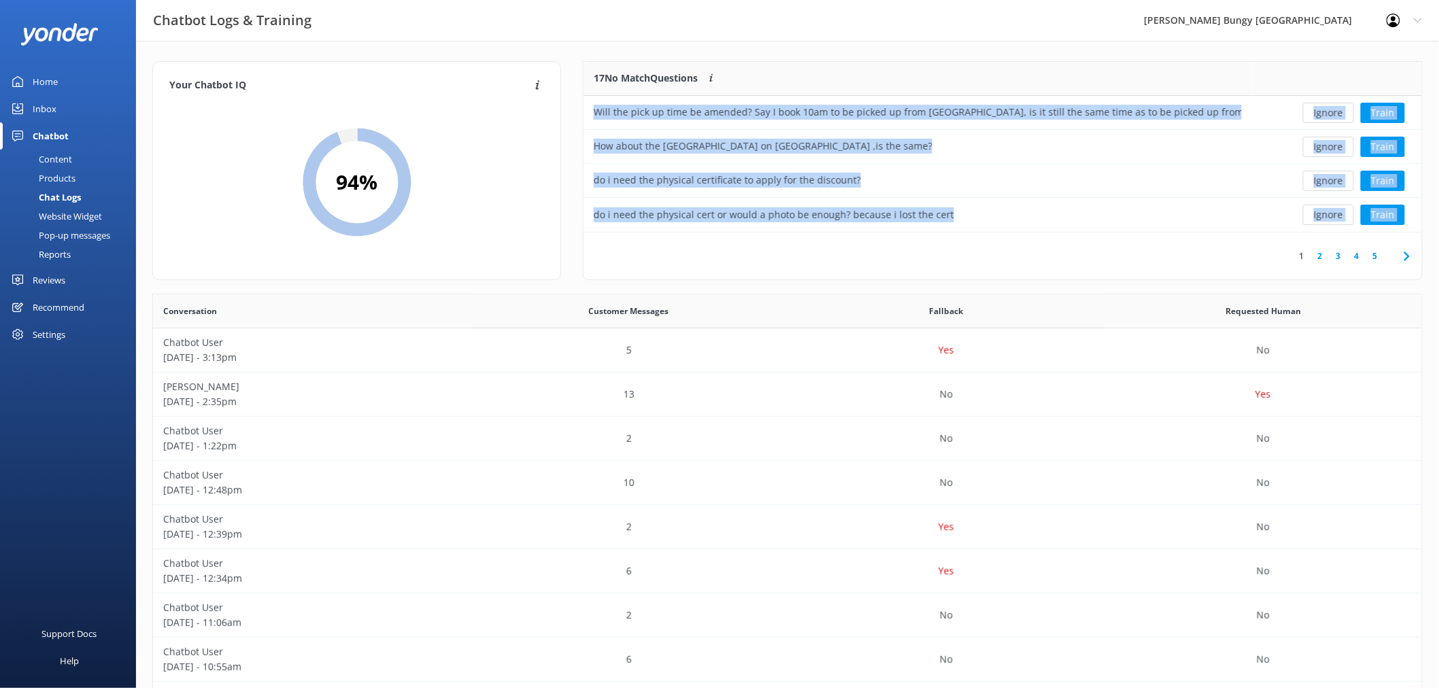
click at [1331, 107] on button "Ignore" at bounding box center [1328, 113] width 51 height 20
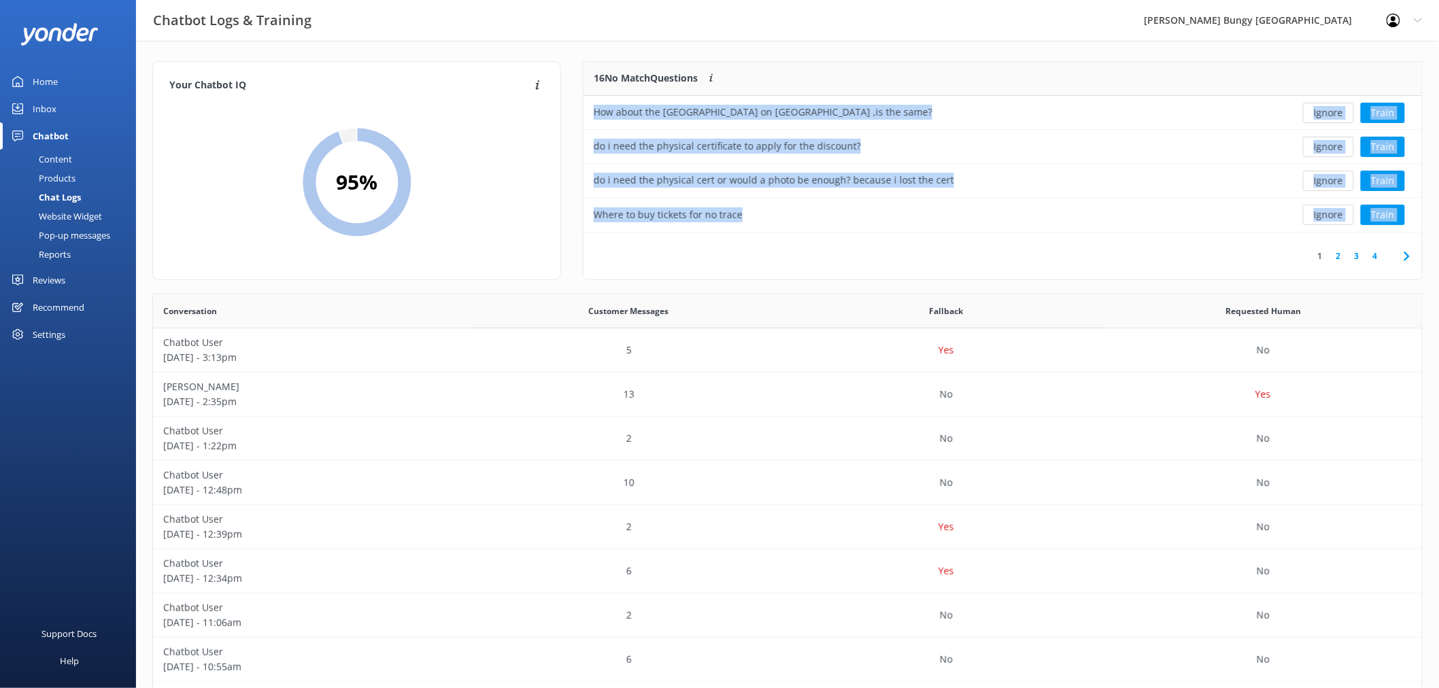
click at [1331, 107] on button "Ignore" at bounding box center [1328, 113] width 51 height 20
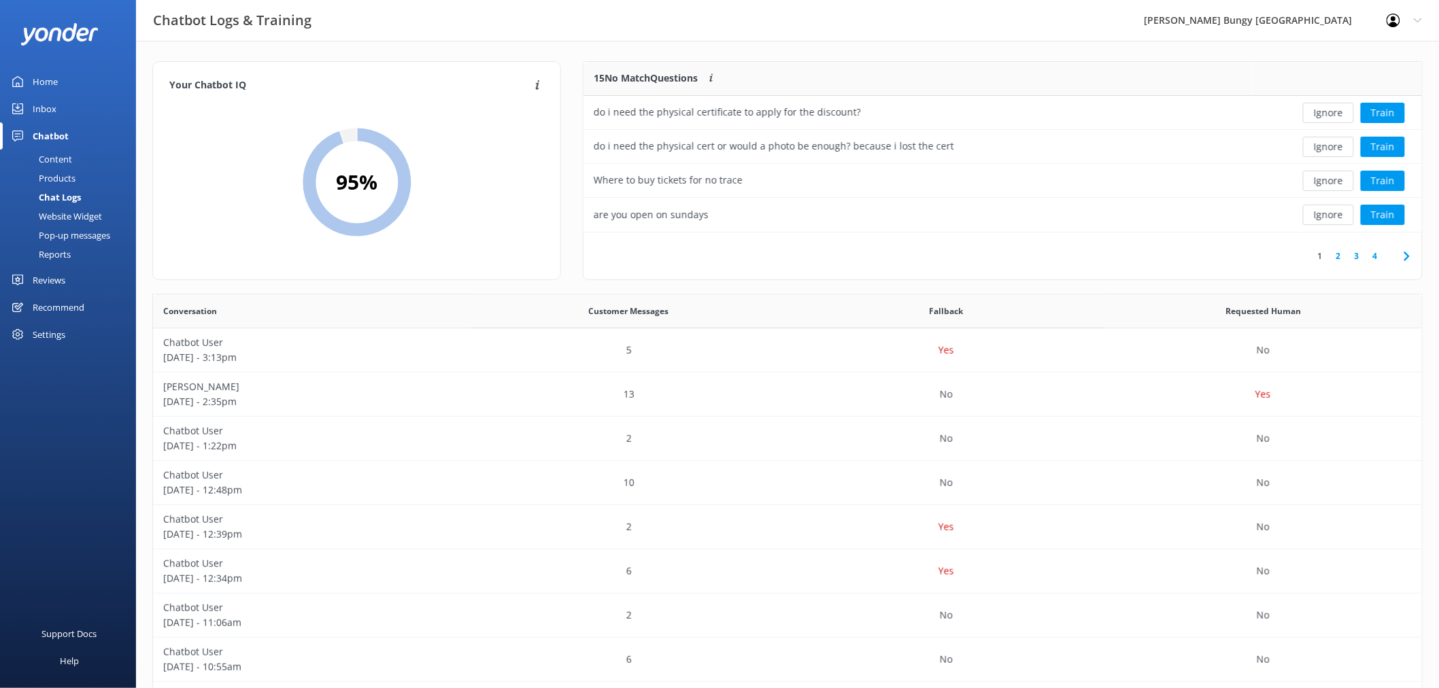
click at [1331, 107] on button "Ignore" at bounding box center [1328, 113] width 51 height 20
click at [1331, 107] on div "Ignore Train" at bounding box center [1337, 113] width 150 height 20
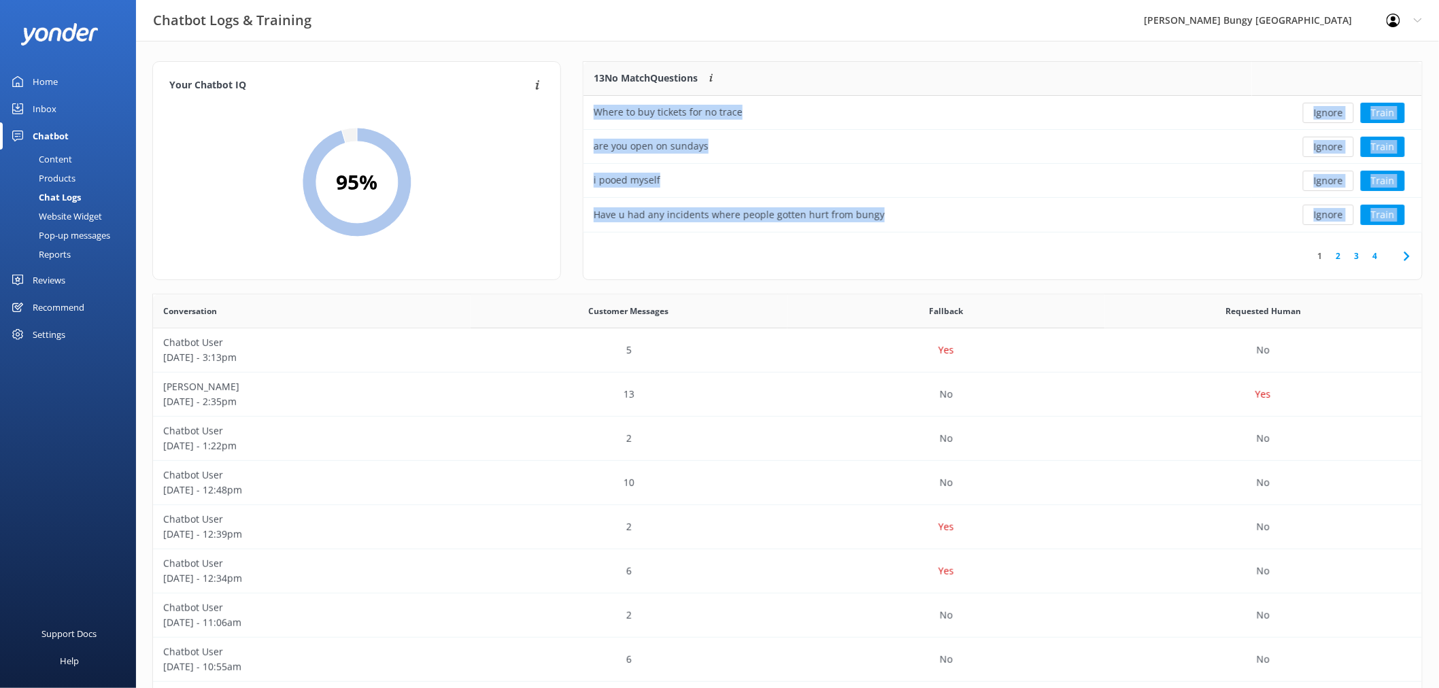
click at [1331, 107] on button "Ignore" at bounding box center [1328, 113] width 51 height 20
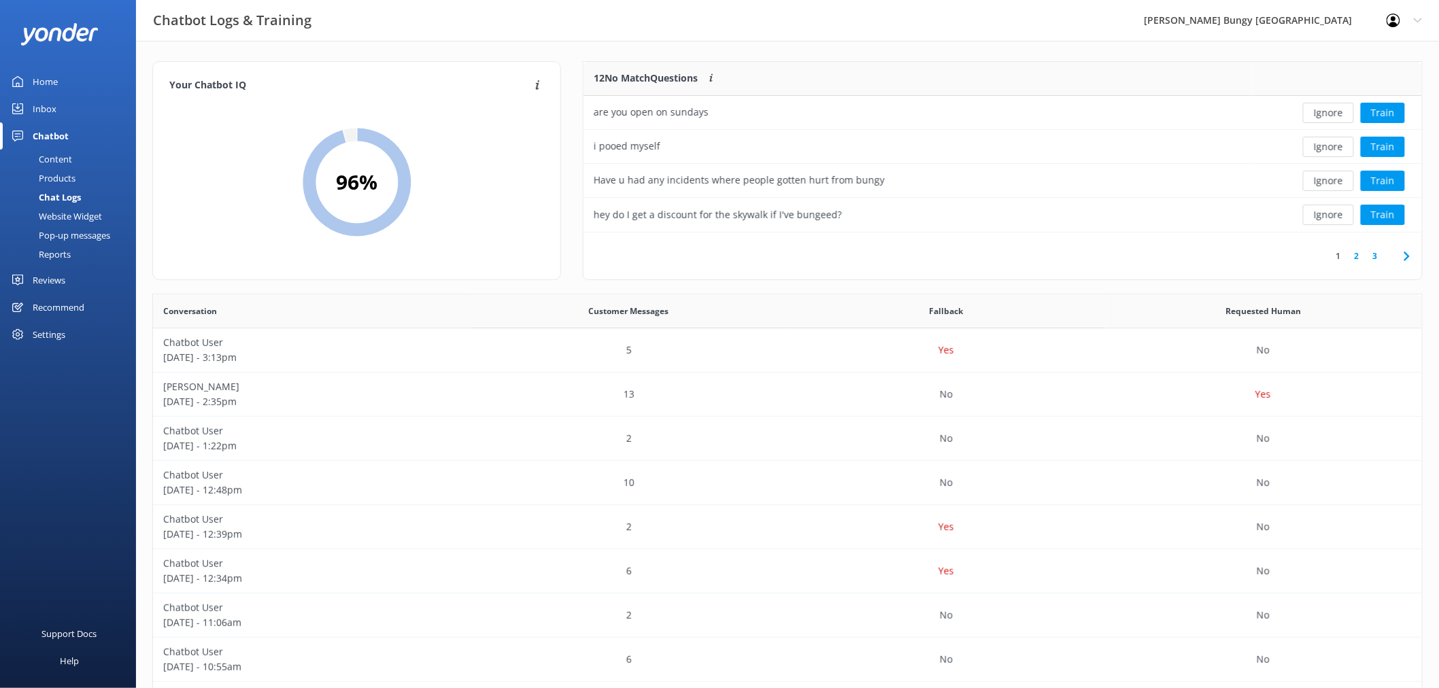
click at [1331, 107] on button "Ignore" at bounding box center [1328, 113] width 51 height 20
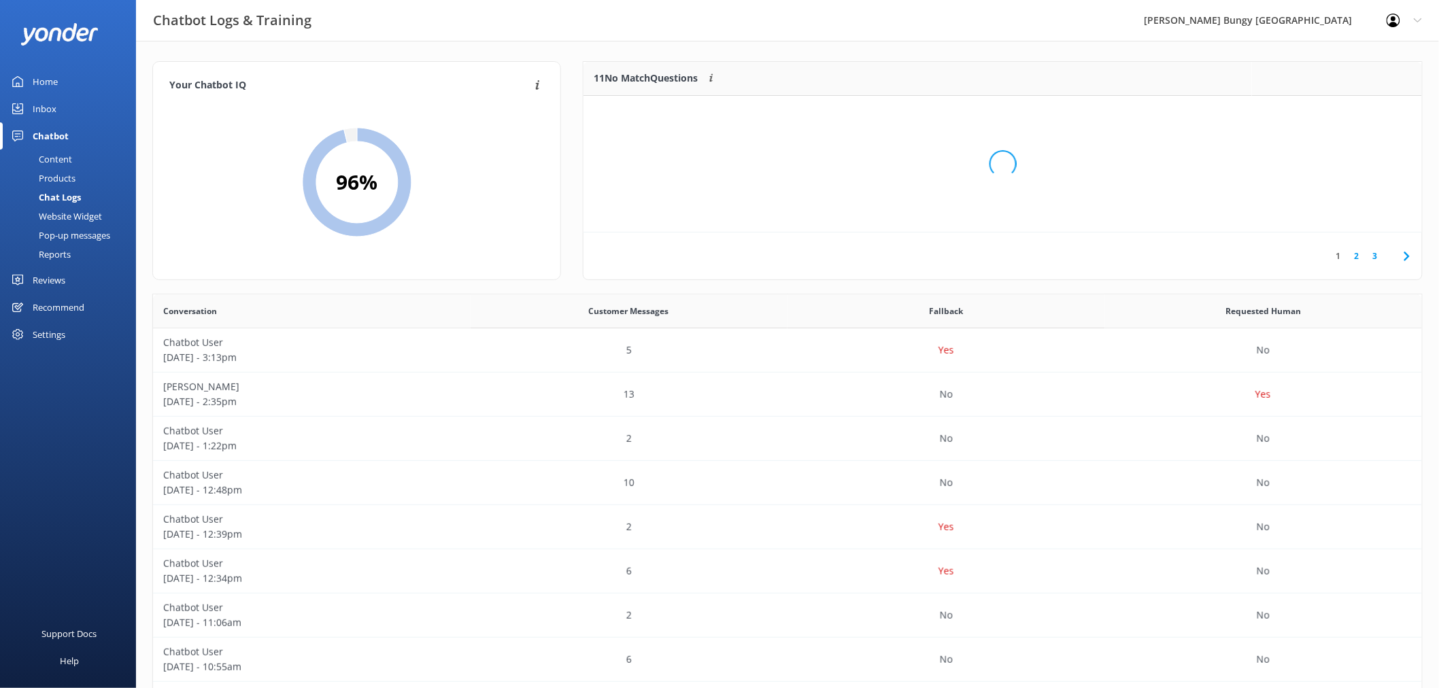
click at [1331, 107] on div "Loading.." at bounding box center [1002, 164] width 811 height 688
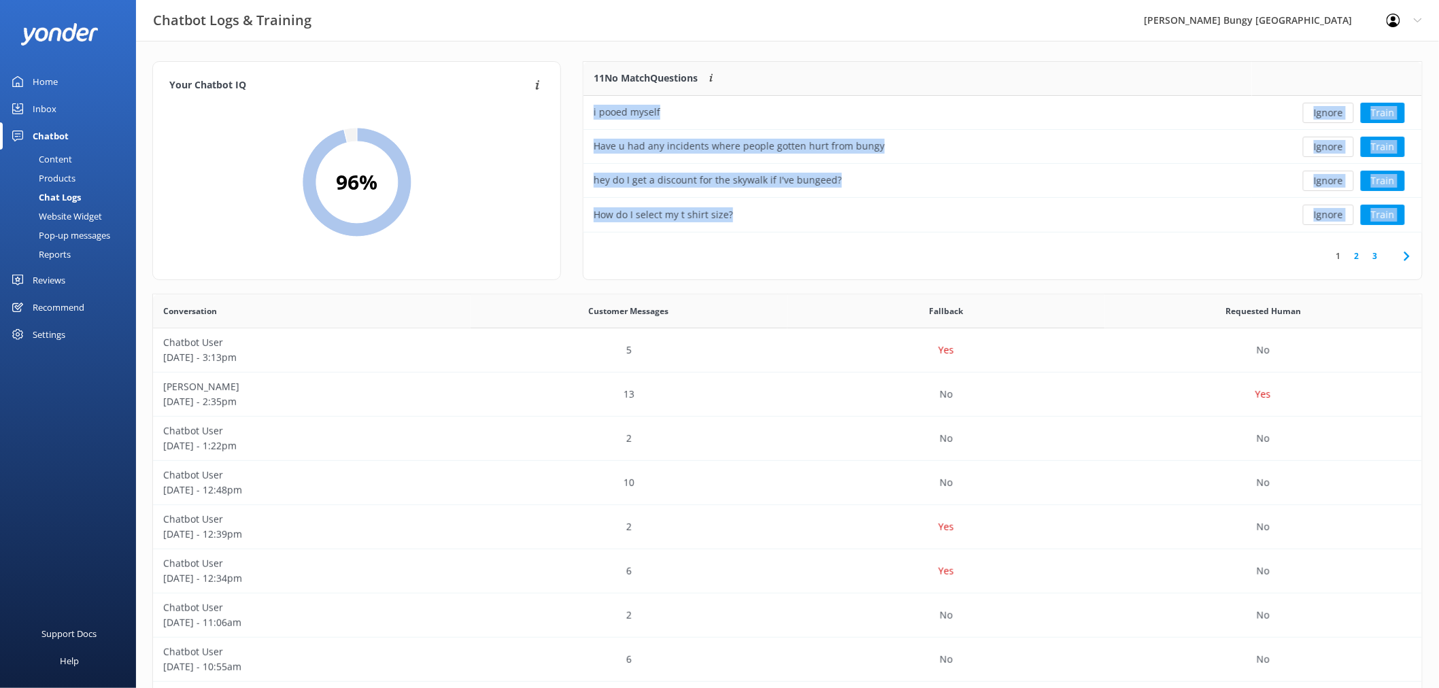
click at [1331, 107] on button "Ignore" at bounding box center [1328, 113] width 51 height 20
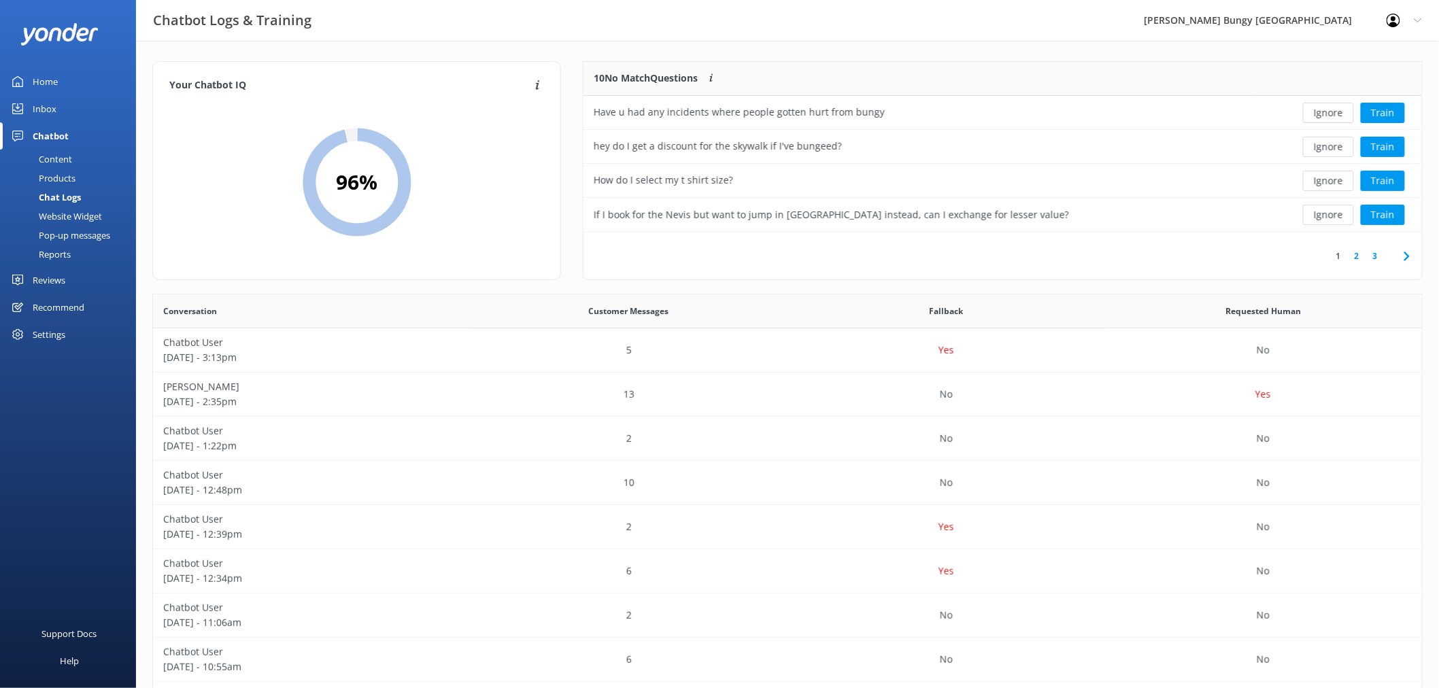
click at [1331, 107] on button "Ignore" at bounding box center [1328, 113] width 51 height 20
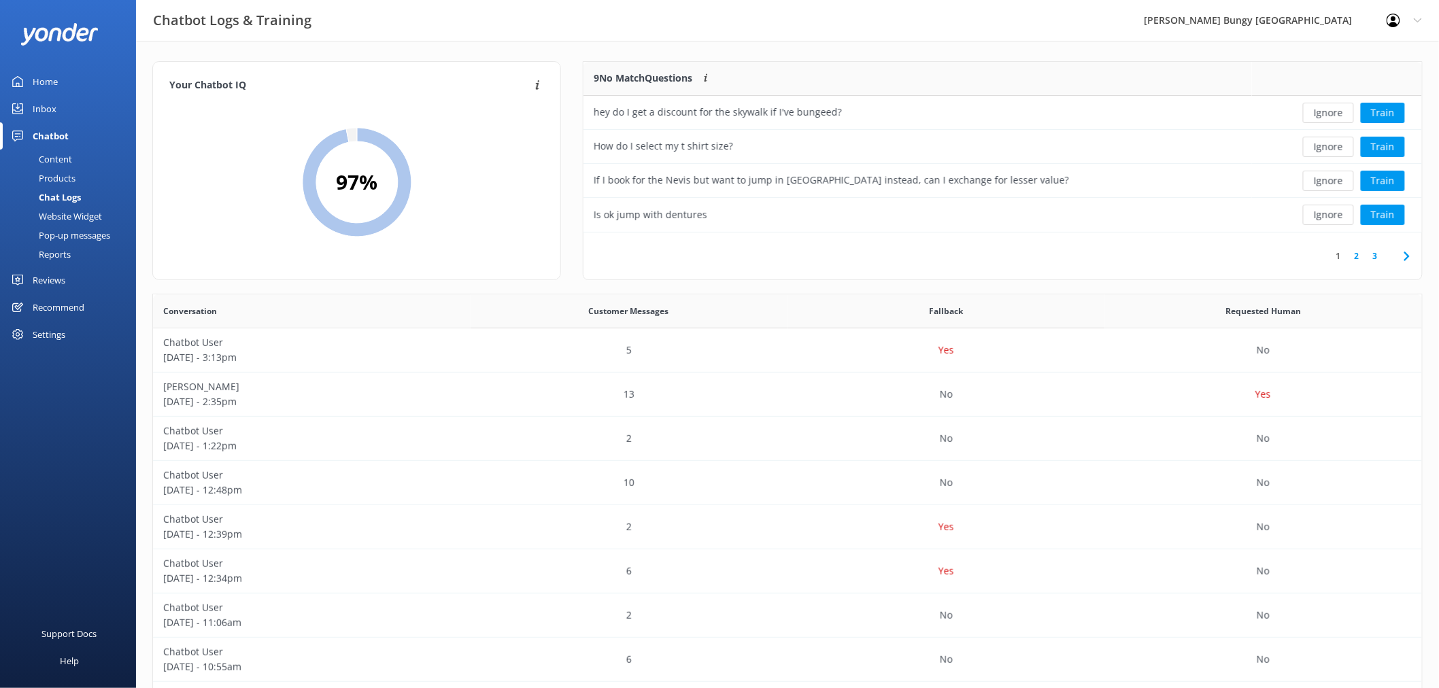
click at [1331, 107] on button "Ignore" at bounding box center [1328, 113] width 51 height 20
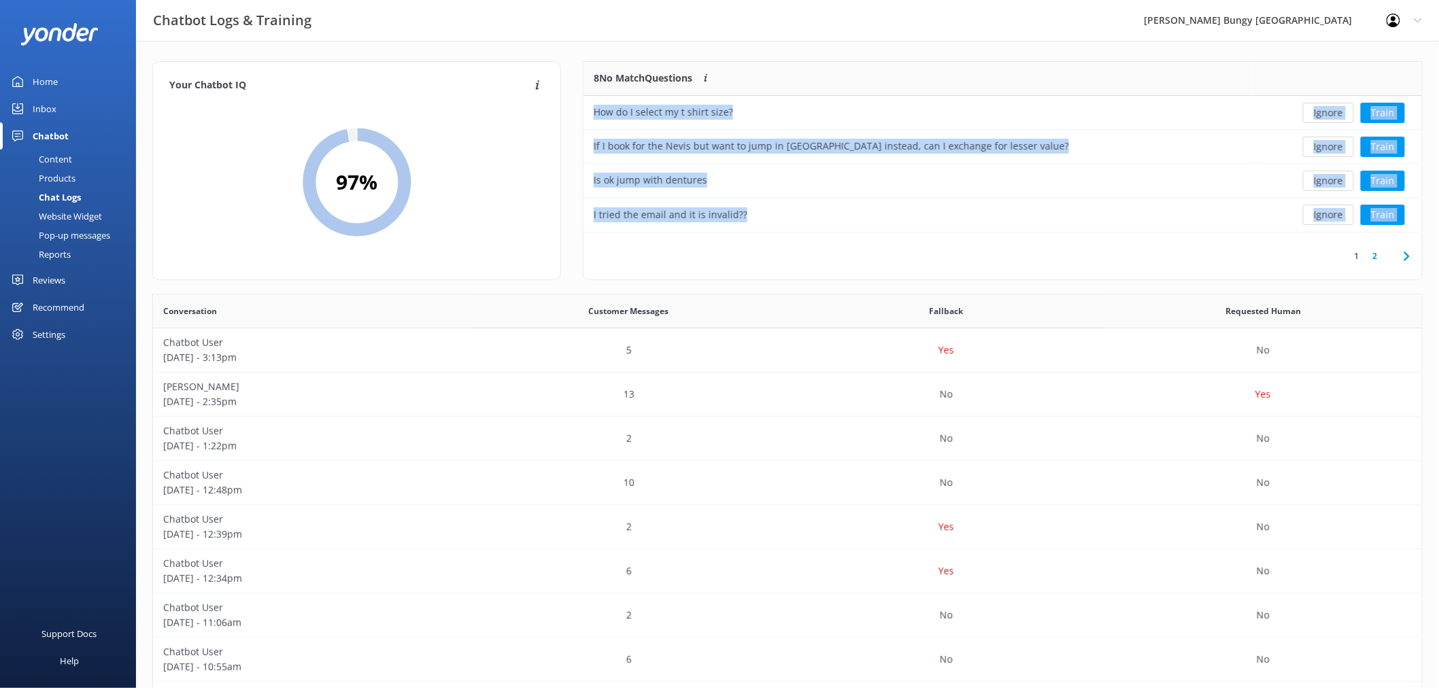
click at [1331, 107] on button "Ignore" at bounding box center [1328, 113] width 51 height 20
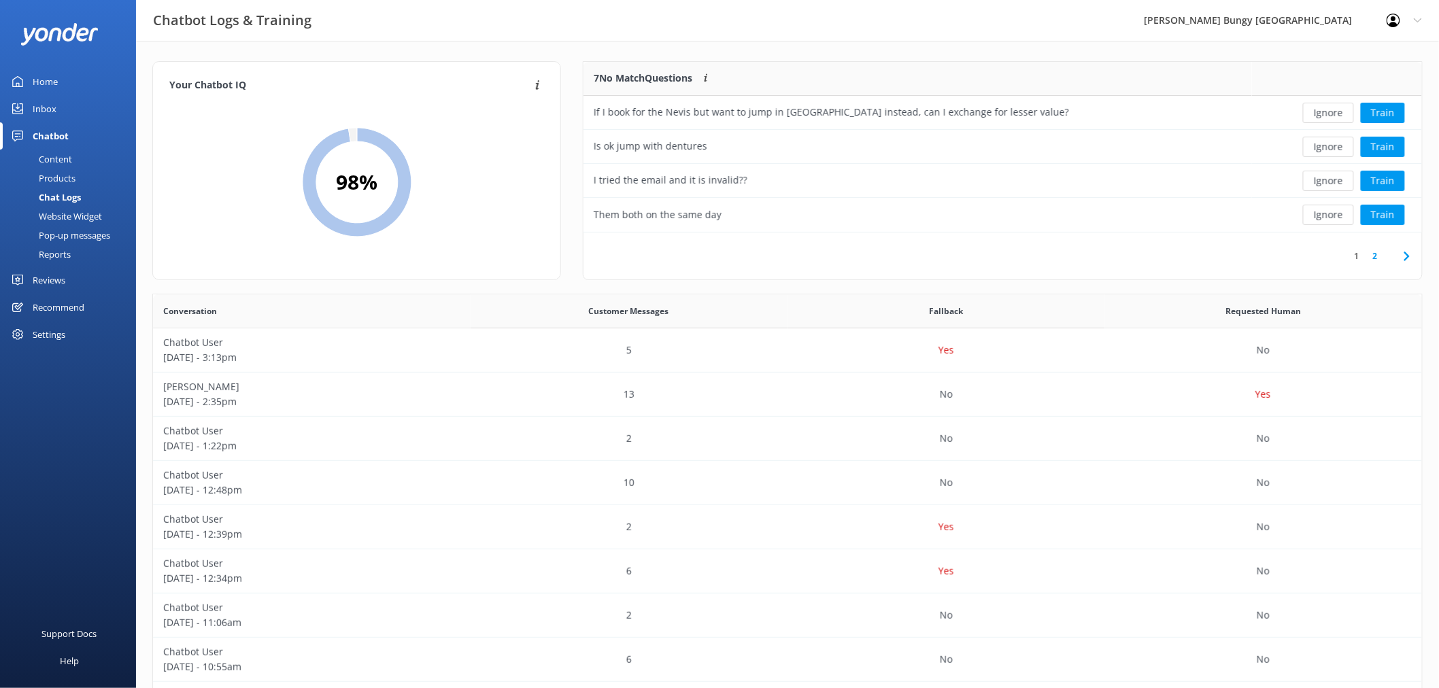
click at [1331, 107] on button "Ignore" at bounding box center [1328, 113] width 51 height 20
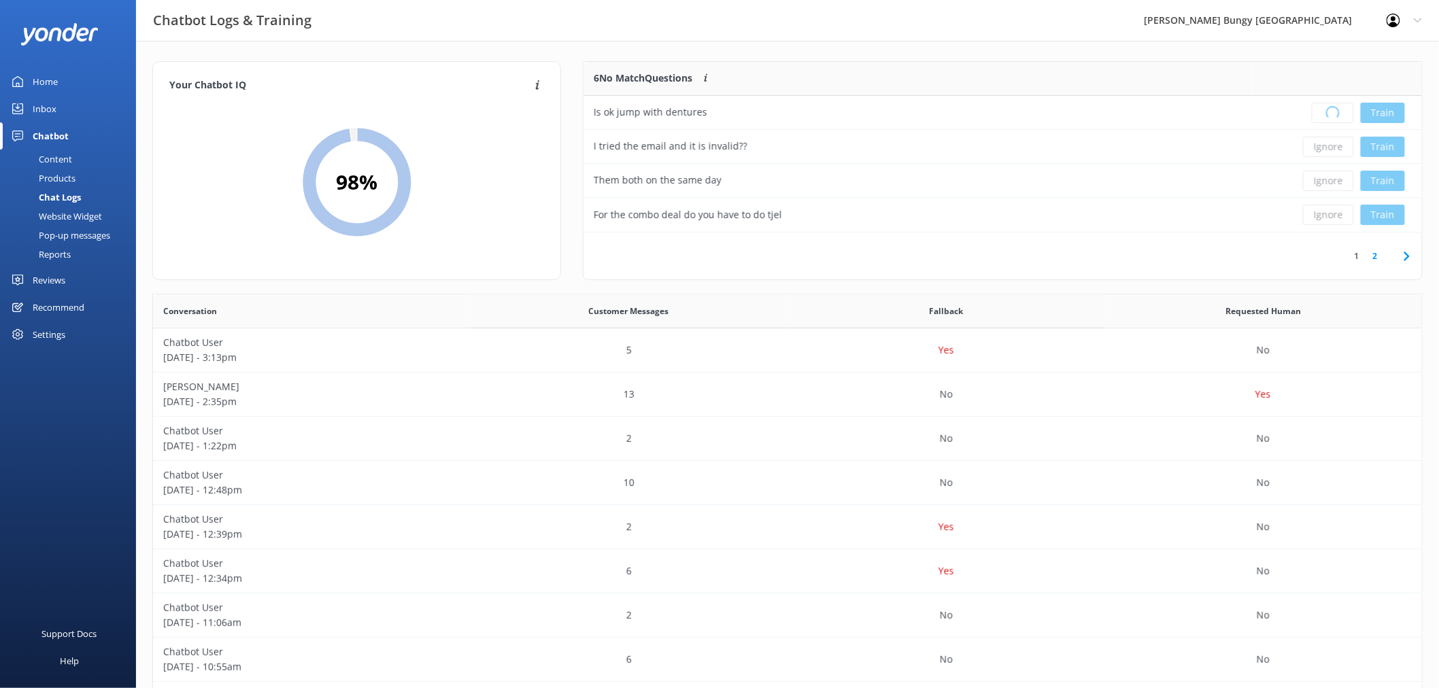
click at [1331, 107] on div "Loading.. Train" at bounding box center [1337, 113] width 150 height 20
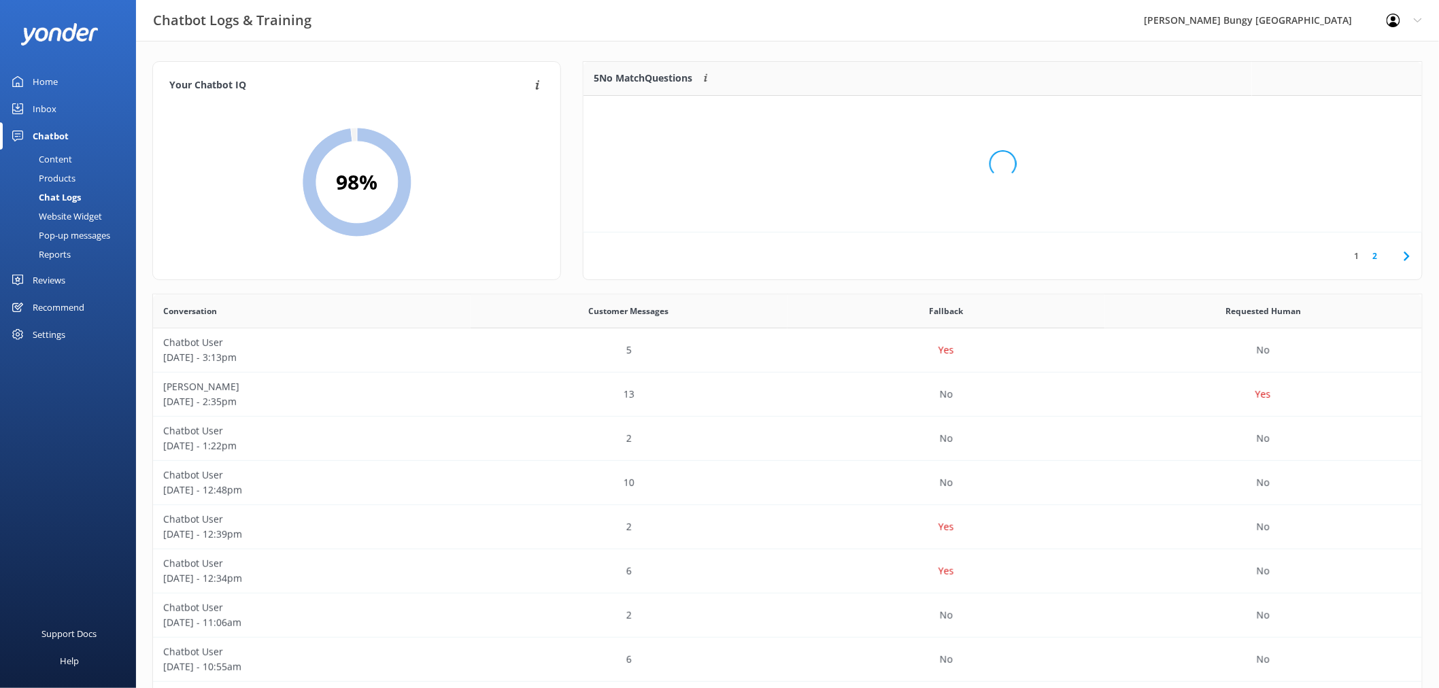
click at [1331, 107] on div "Loading.." at bounding box center [1002, 164] width 811 height 688
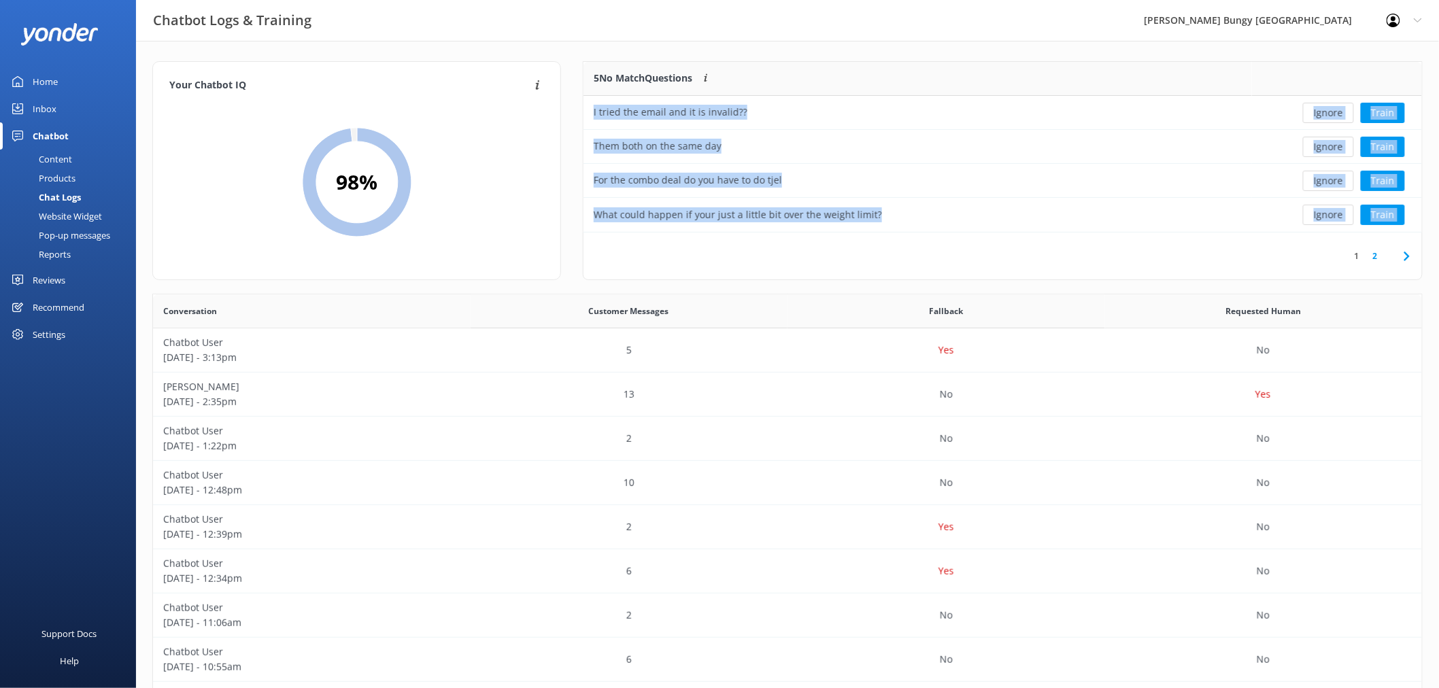
click at [1331, 107] on button "Ignore" at bounding box center [1328, 113] width 51 height 20
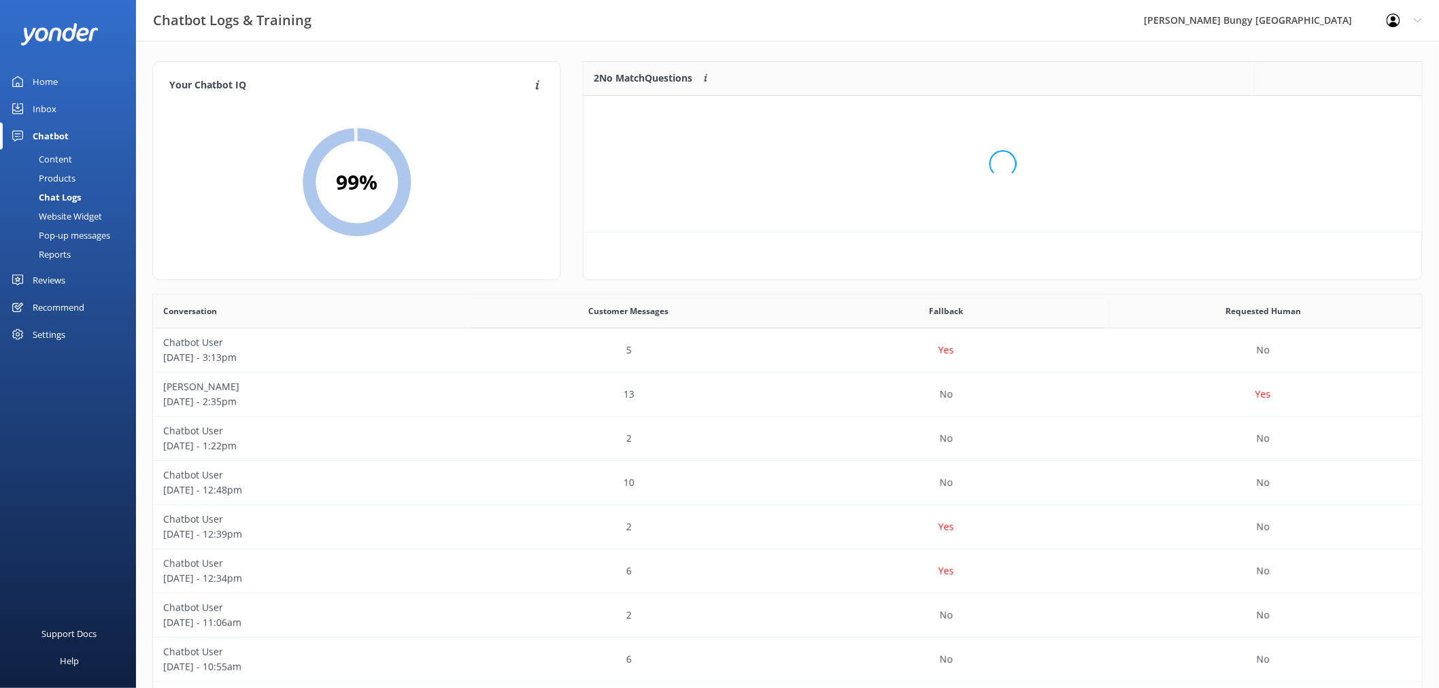
scroll to position [91, 826]
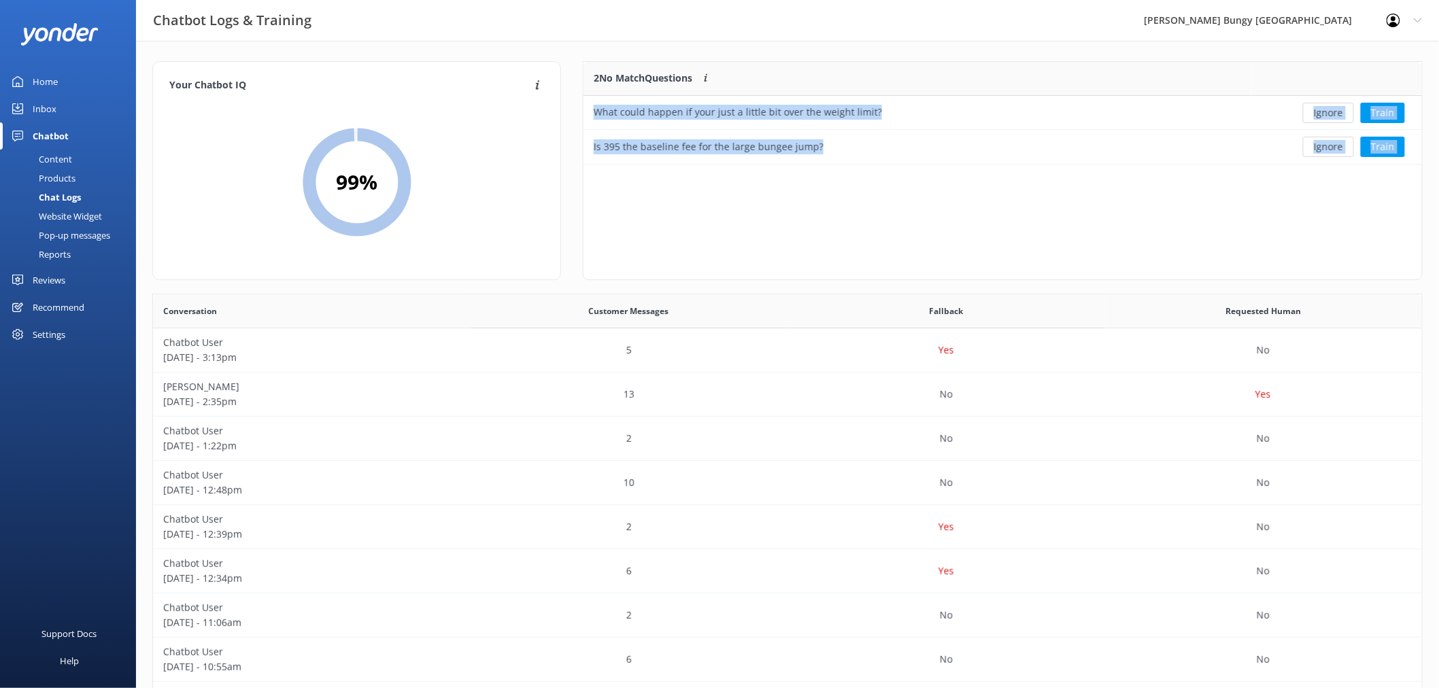
click at [1331, 107] on button "Ignore" at bounding box center [1328, 113] width 51 height 20
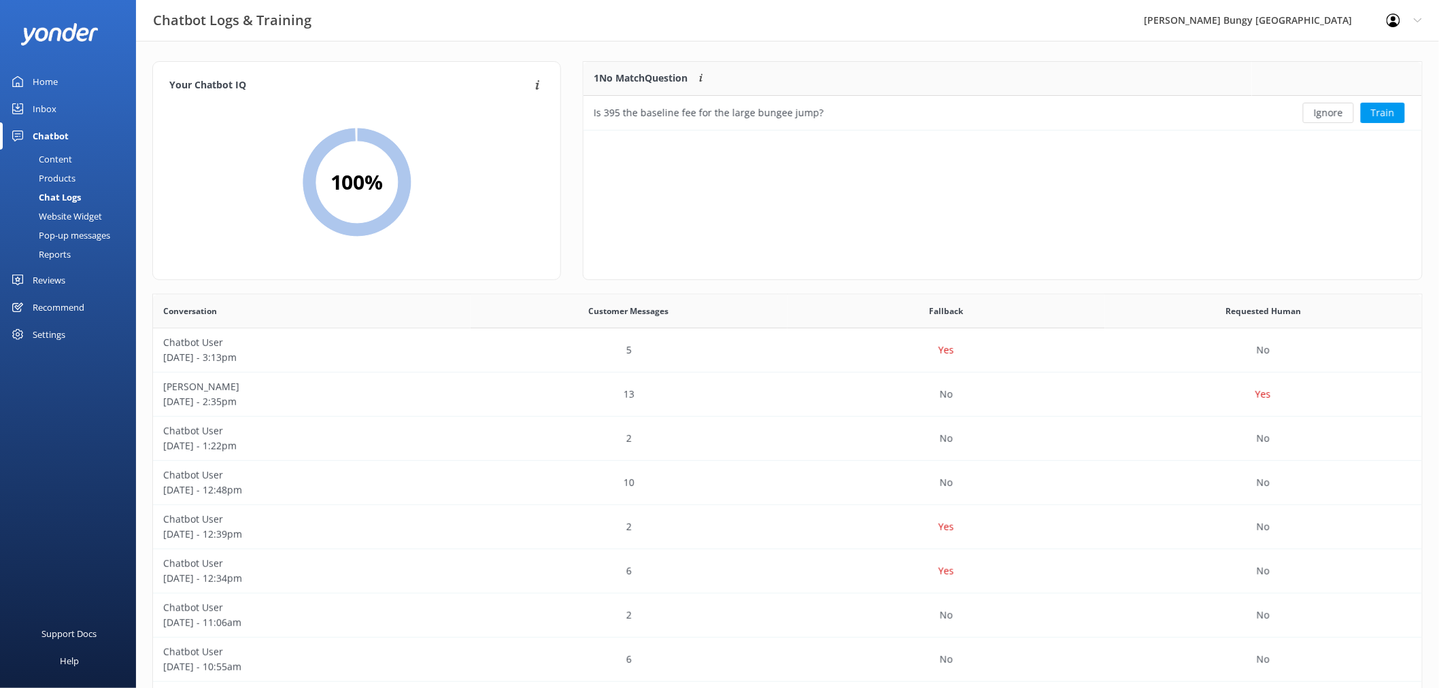
scroll to position [57, 826]
click at [1331, 107] on button "Ignore" at bounding box center [1328, 113] width 51 height 20
click at [1331, 107] on div "Loading.. Train" at bounding box center [1337, 113] width 150 height 20
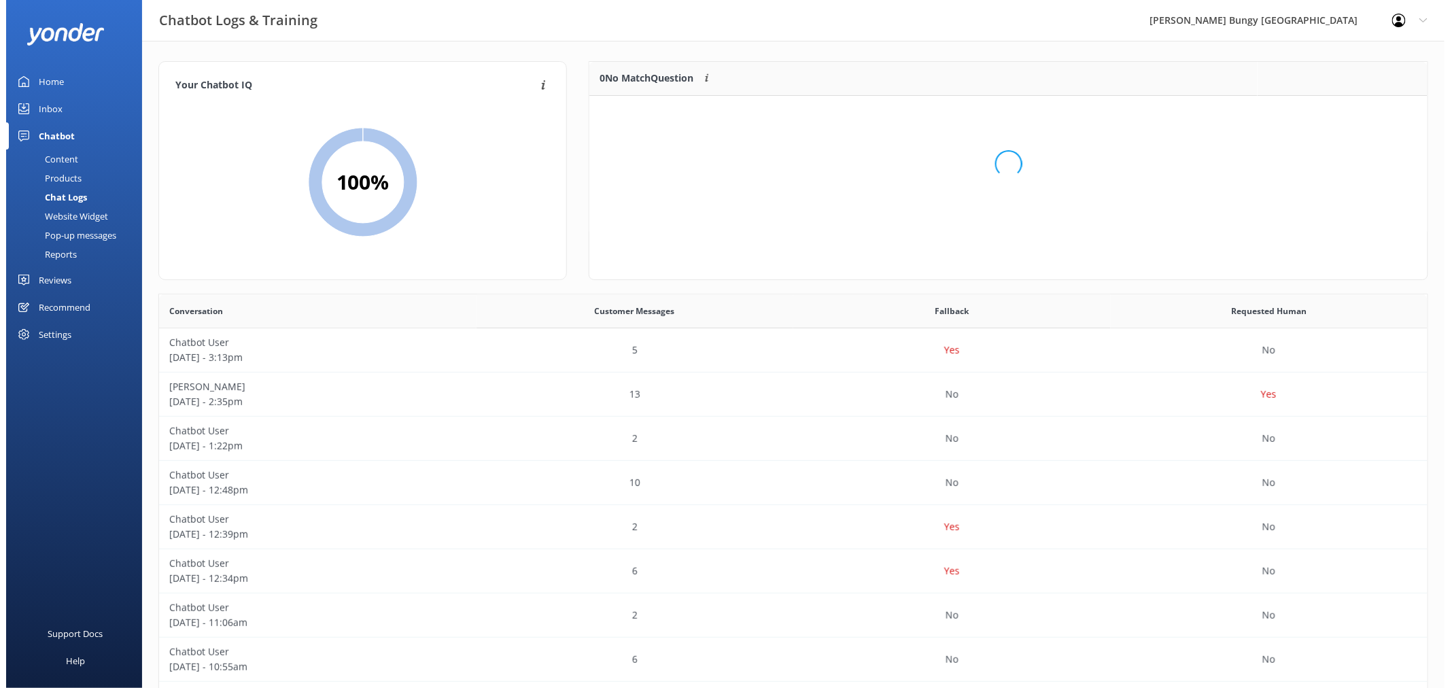
scroll to position [158, 826]
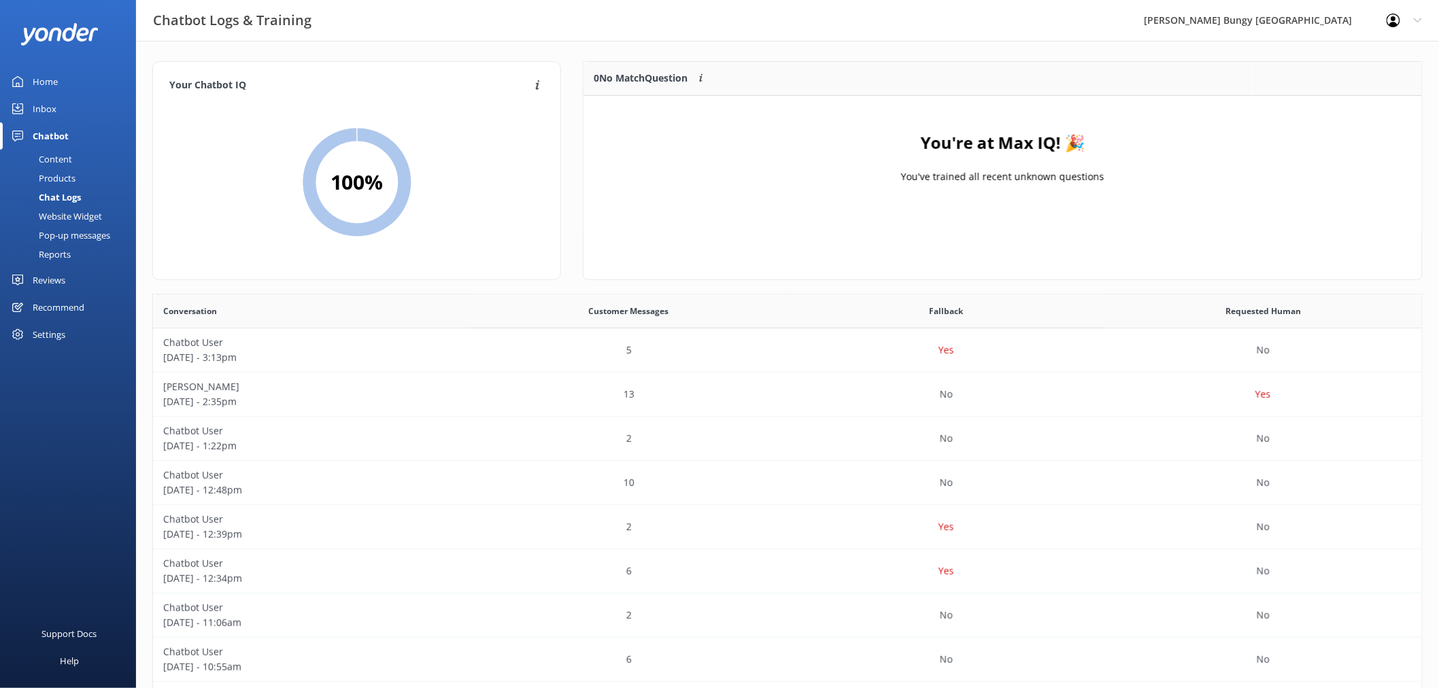
click at [52, 107] on div "Inbox" at bounding box center [45, 108] width 24 height 27
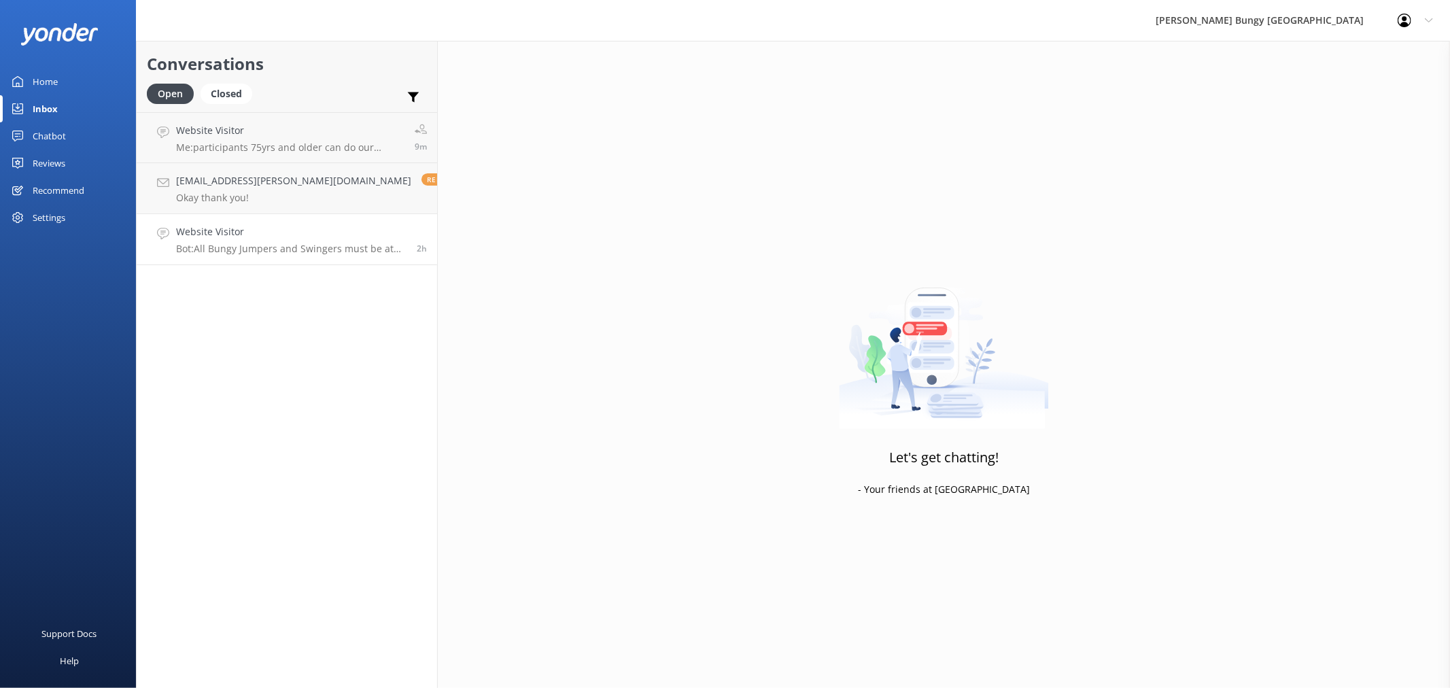
click at [305, 238] on h4 "Website Visitor" at bounding box center [291, 231] width 230 height 15
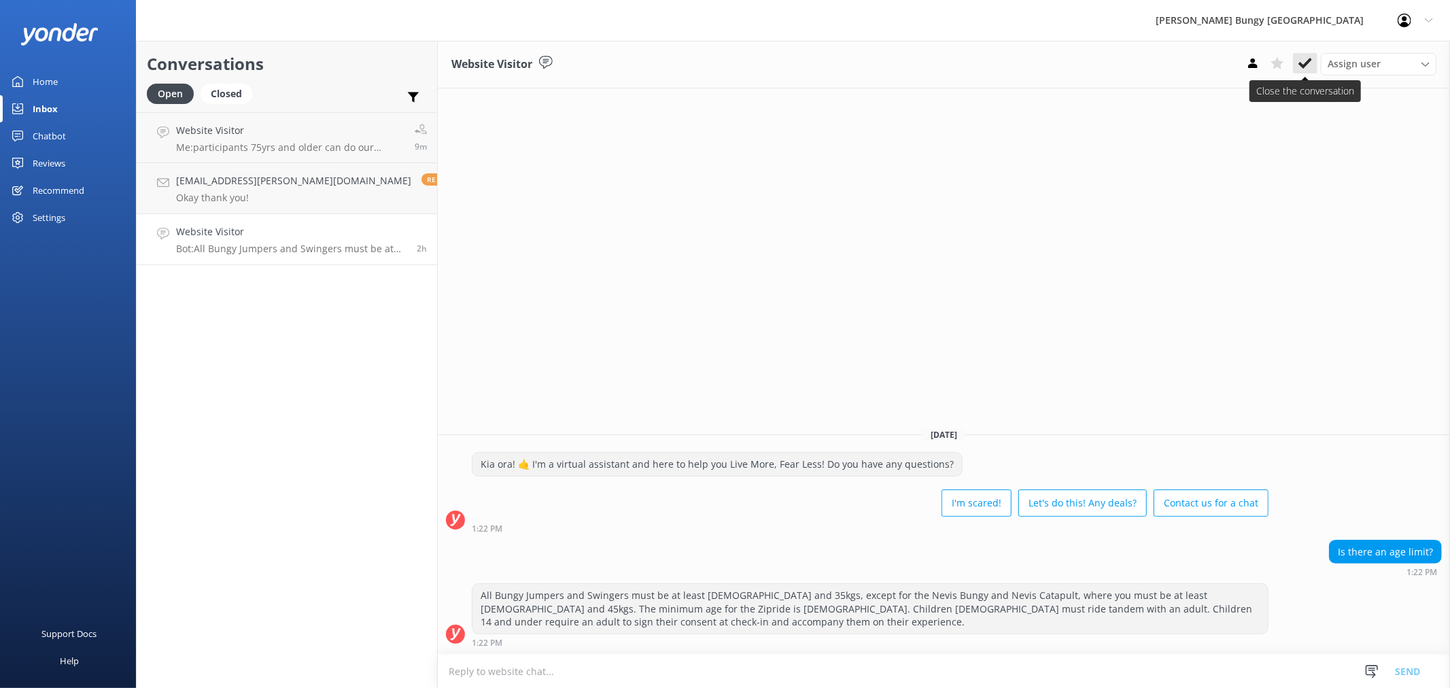
click at [1310, 65] on icon at bounding box center [1306, 63] width 14 height 14
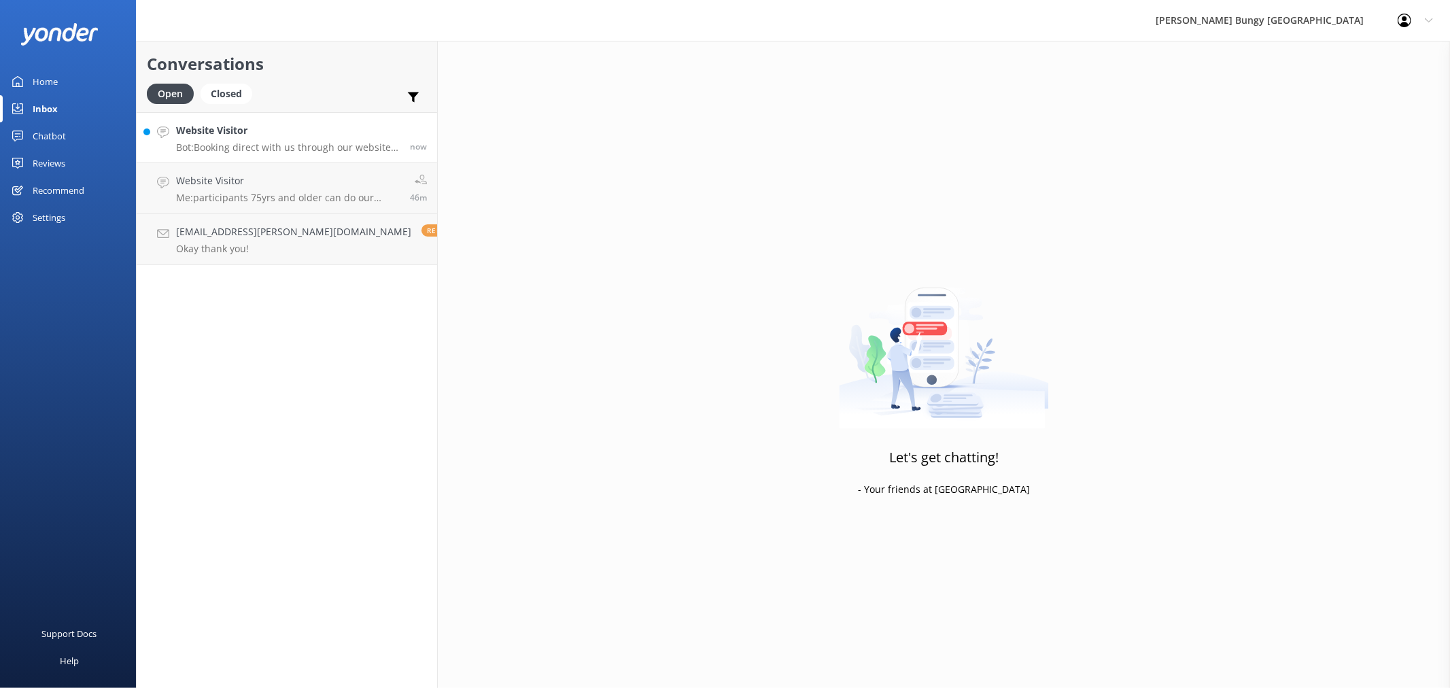
click at [326, 141] on p "Bot: Booking direct with us through our website always offers the best prices. …" at bounding box center [288, 147] width 224 height 12
